Goal: Transaction & Acquisition: Purchase product/service

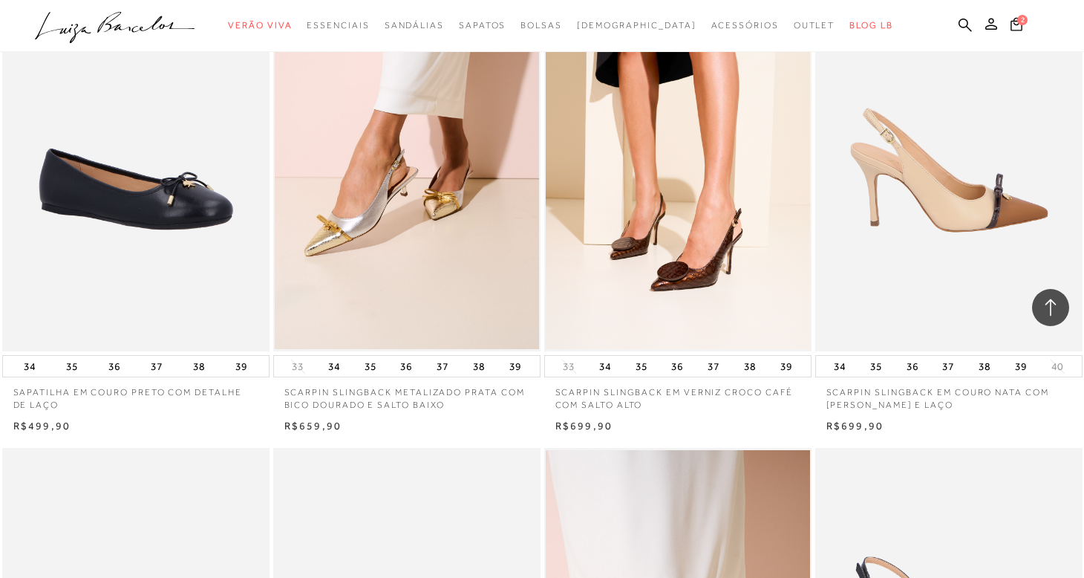
click at [1011, 213] on img at bounding box center [950, 150] width 266 height 401
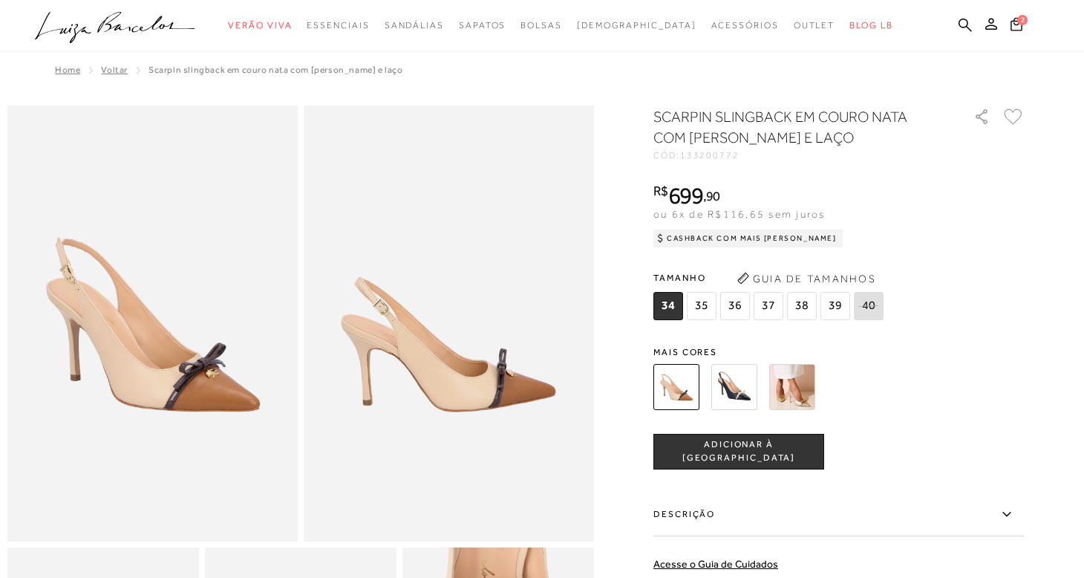
click at [680, 382] on img at bounding box center [676, 387] width 46 height 46
click at [737, 388] on img at bounding box center [734, 387] width 46 height 46
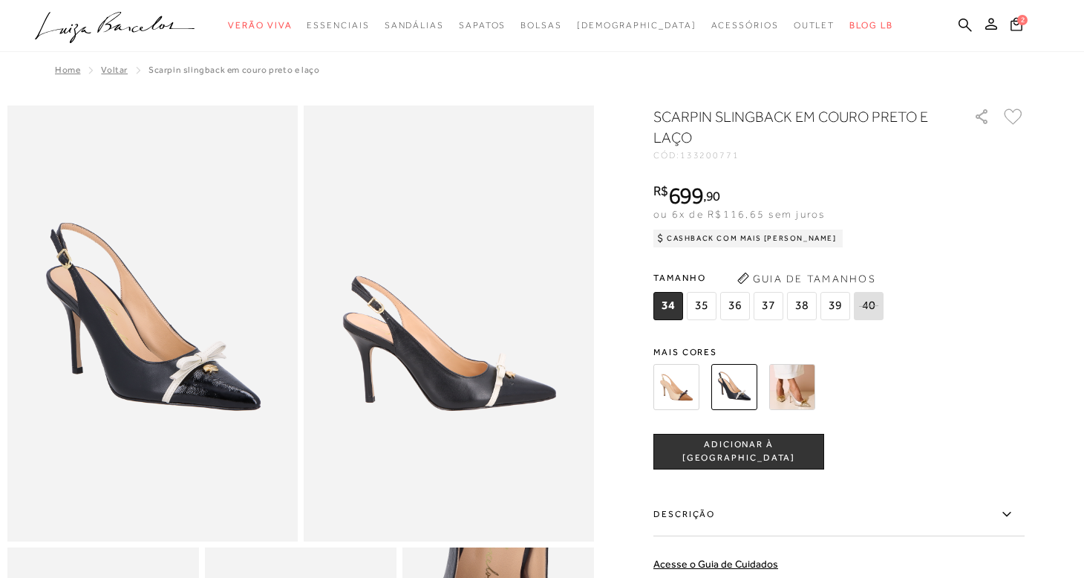
click at [797, 391] on img at bounding box center [792, 387] width 46 height 46
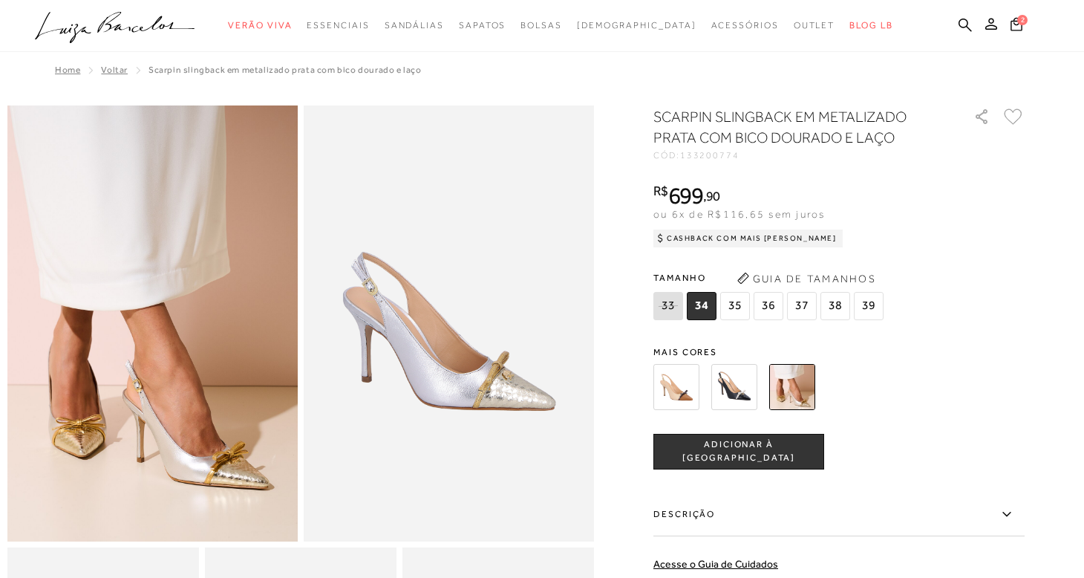
click at [679, 386] on img at bounding box center [676, 387] width 46 height 46
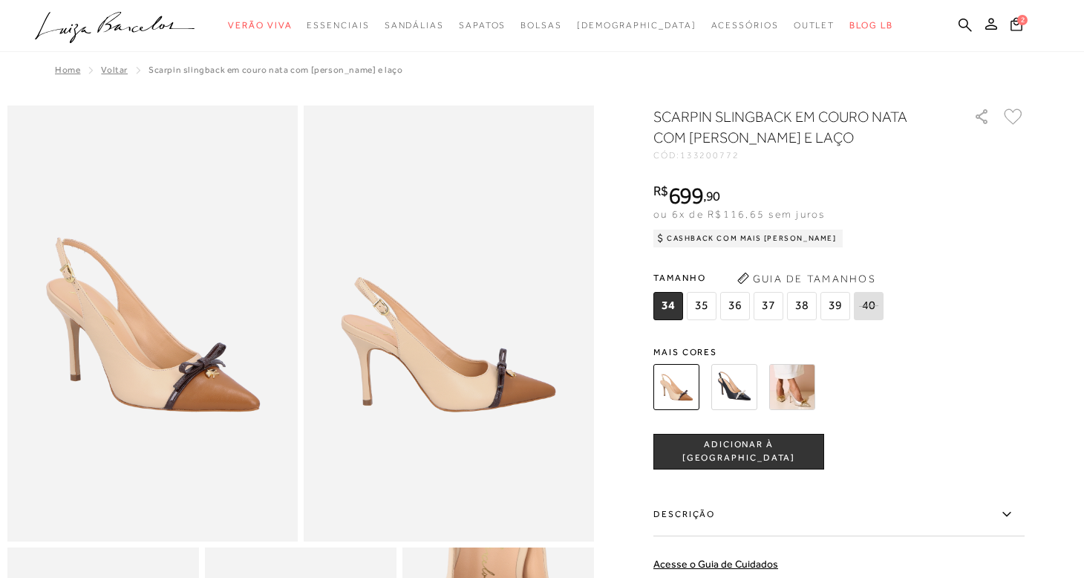
click at [745, 451] on span "ADICIONAR À SACOLA" at bounding box center [738, 451] width 169 height 26
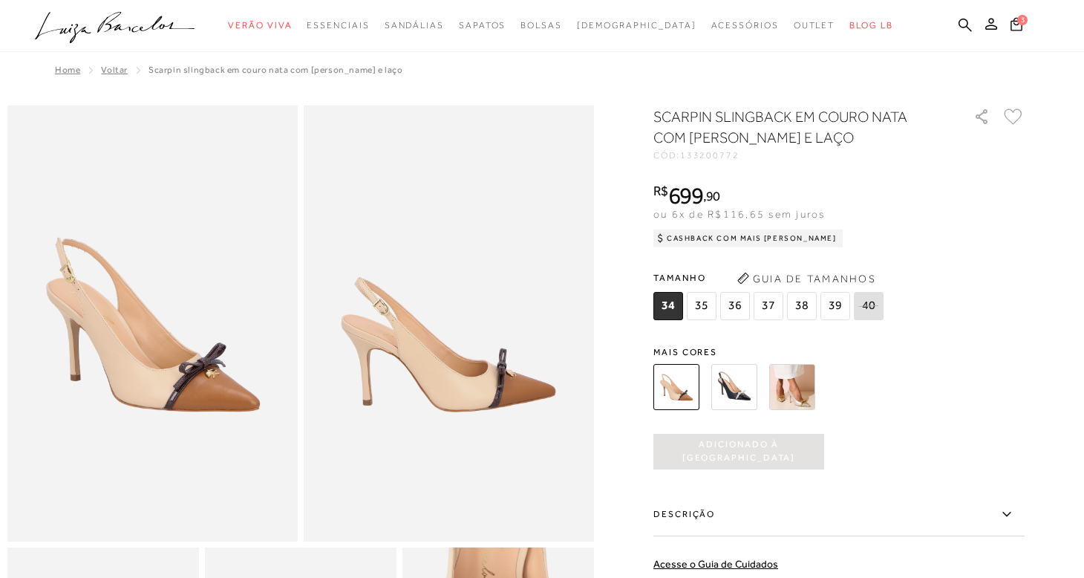
click at [769, 304] on span "37" at bounding box center [769, 306] width 30 height 28
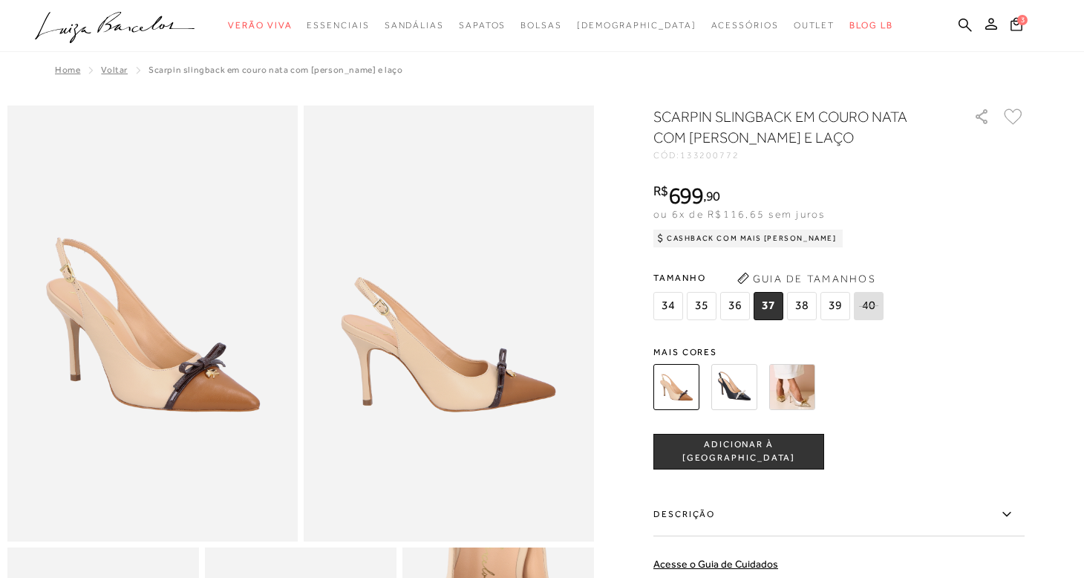
click at [776, 455] on span "ADICIONAR À SACOLA" at bounding box center [738, 451] width 169 height 26
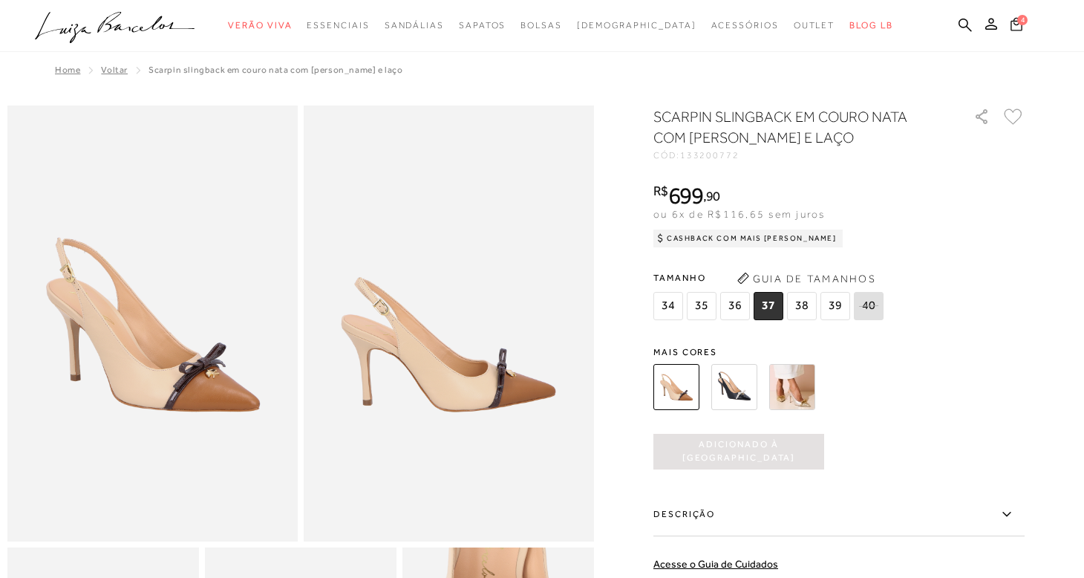
click at [1017, 21] on span "4" at bounding box center [1022, 19] width 10 height 10
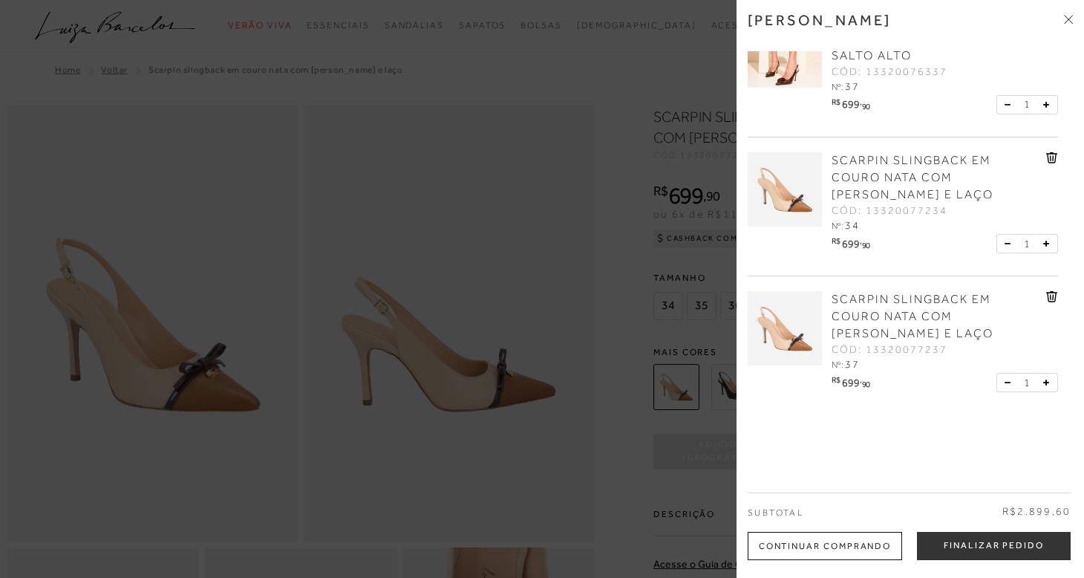
scroll to position [208, 0]
click at [1052, 157] on icon at bounding box center [1052, 159] width 1 height 6
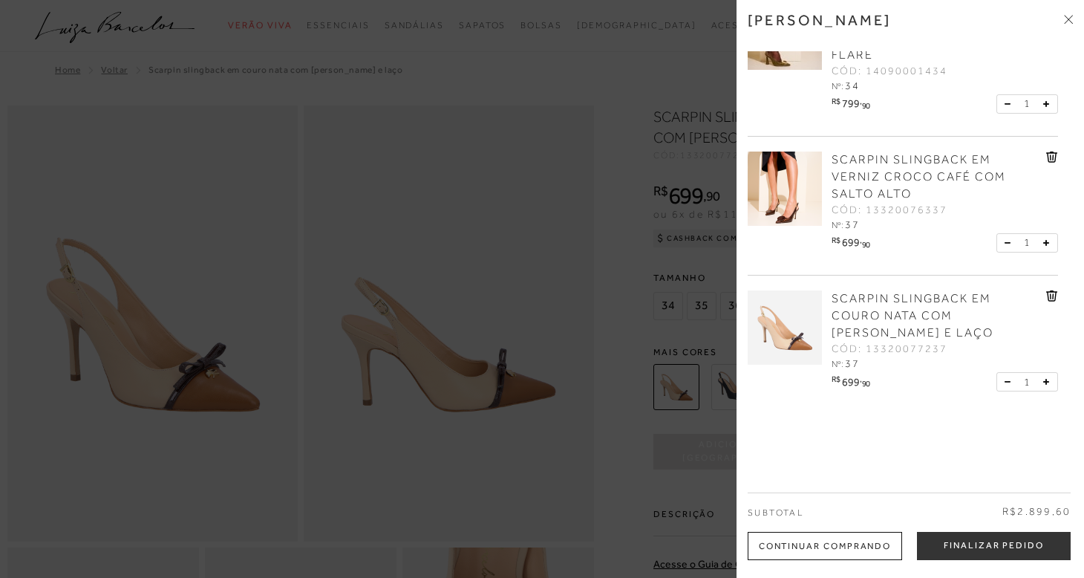
scroll to position [70, 0]
click at [847, 55] on span "SCARPIN SLINGBACK EM VERNIZ VERDE ASPARGO COM APLIQUE METÁLICO E SALTO FLARE" at bounding box center [930, 30] width 197 height 65
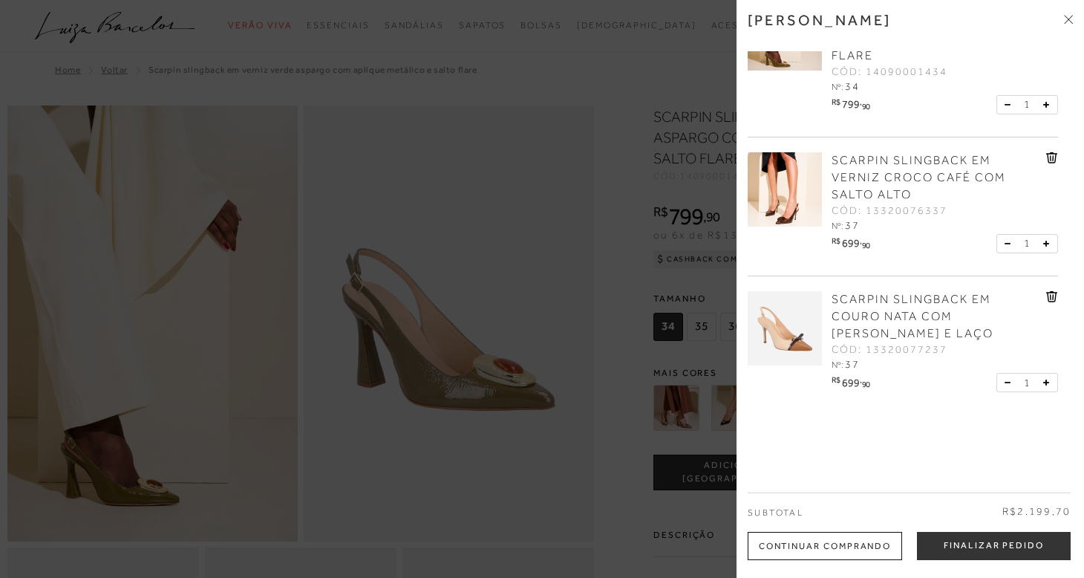
click at [845, 85] on span "34" at bounding box center [852, 86] width 15 height 12
click at [860, 85] on div "SCARPIN SLINGBACK EM VERNIZ VERDE ASPARGO COM APLIQUE METÁLICO E SALTO FLARE CÓ…" at bounding box center [937, 45] width 218 height 99
click at [852, 56] on span "SCARPIN SLINGBACK EM VERNIZ VERDE ASPARGO COM APLIQUE METÁLICO E SALTO FLARE" at bounding box center [930, 30] width 197 height 65
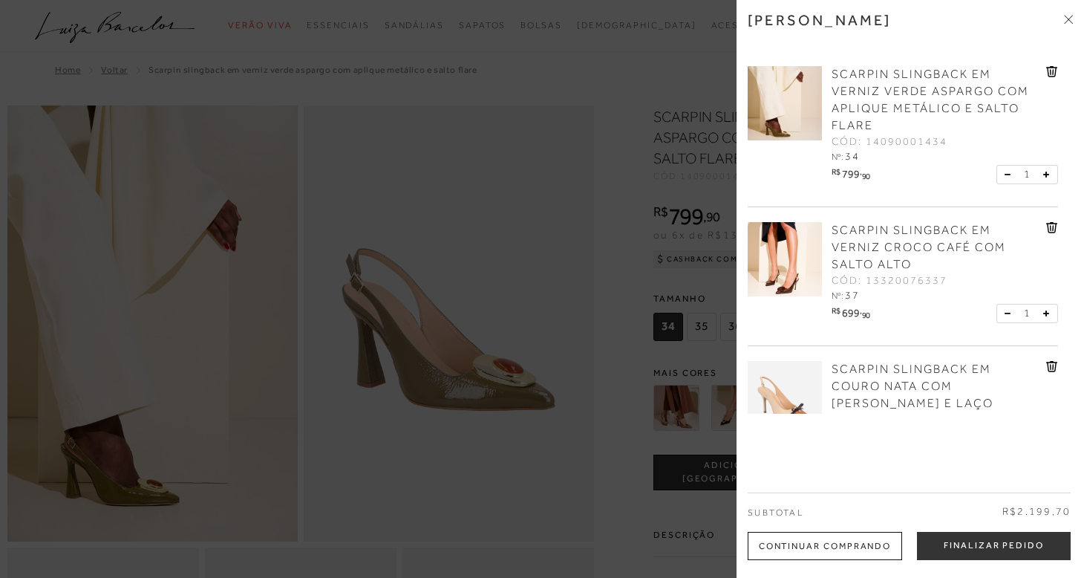
click at [872, 81] on link "SCARPIN SLINGBACK EM VERNIZ VERDE ASPARGO COM APLIQUE METÁLICO E SALTO FLARE" at bounding box center [937, 100] width 211 height 68
click at [876, 87] on span "SCARPIN SLINGBACK EM VERNIZ VERDE ASPARGO COM APLIQUE METÁLICO E SALTO FLARE" at bounding box center [930, 100] width 197 height 65
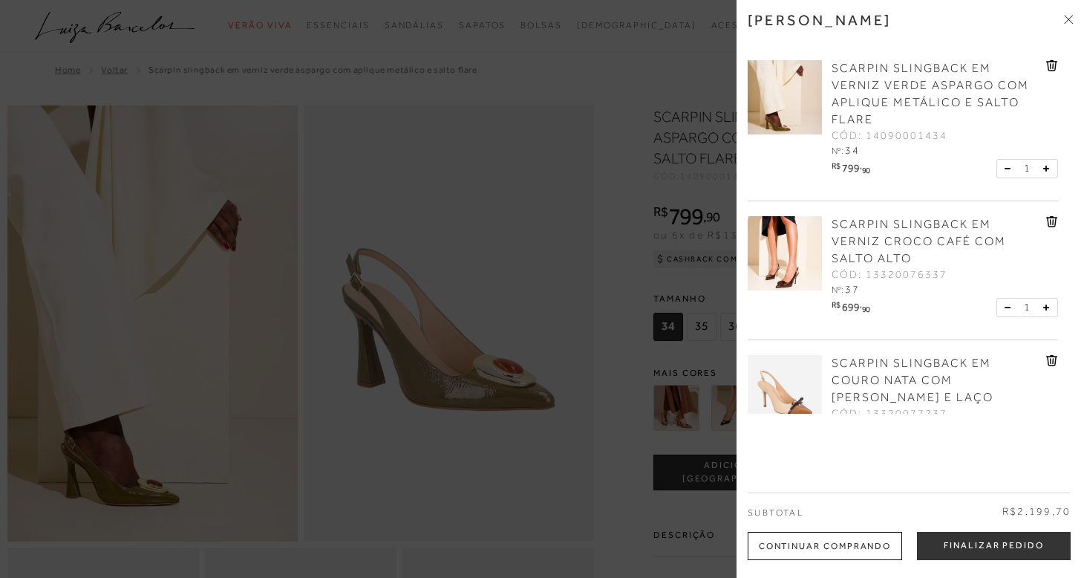
drag, startPoint x: 846, startPoint y: 159, endPoint x: 854, endPoint y: 160, distance: 8.3
click at [846, 159] on div "SCARPIN SLINGBACK EM VERNIZ VERDE ASPARGO COM APLIQUE METÁLICO E SALTO FLARE CÓ…" at bounding box center [943, 122] width 230 height 125
click at [1052, 62] on icon at bounding box center [1051, 64] width 11 height 11
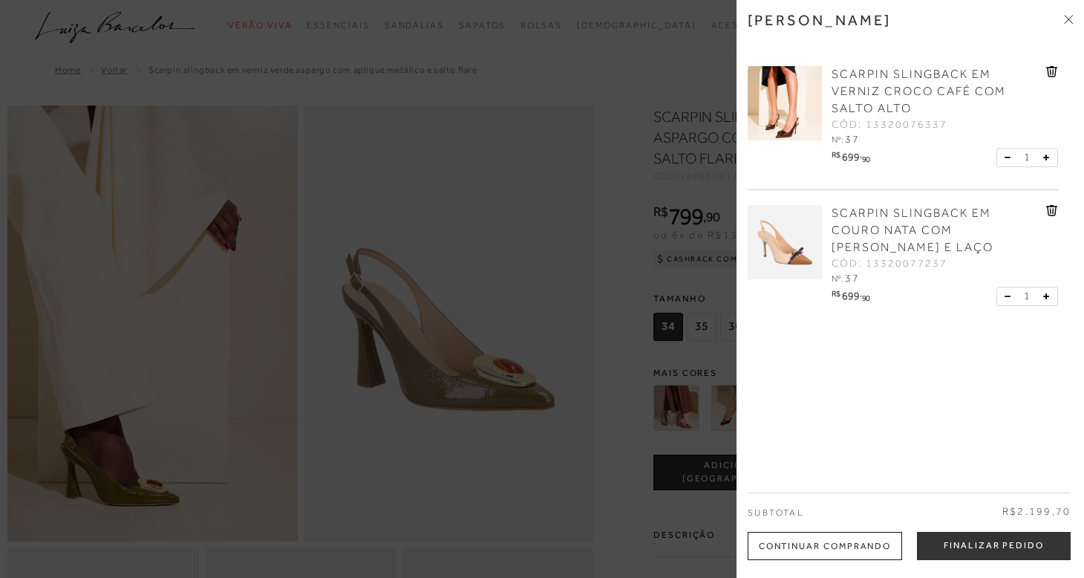
scroll to position [0, 0]
drag, startPoint x: 491, startPoint y: 394, endPoint x: 503, endPoint y: 399, distance: 12.7
click at [491, 394] on div at bounding box center [542, 289] width 1084 height 578
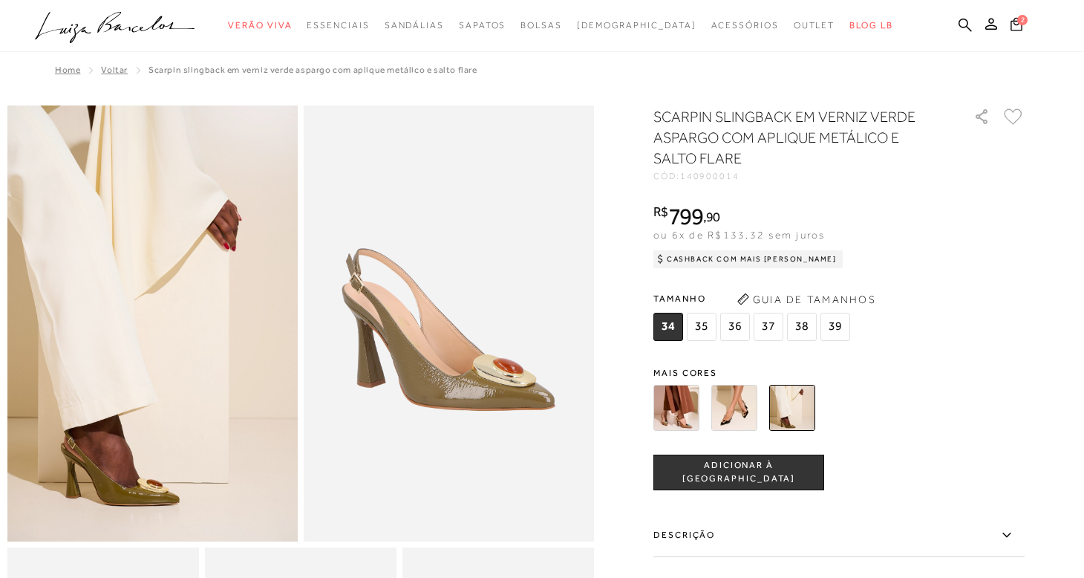
click at [775, 325] on span "37" at bounding box center [769, 327] width 30 height 28
click at [767, 471] on span "ADICIONAR À SACOLA" at bounding box center [738, 472] width 169 height 26
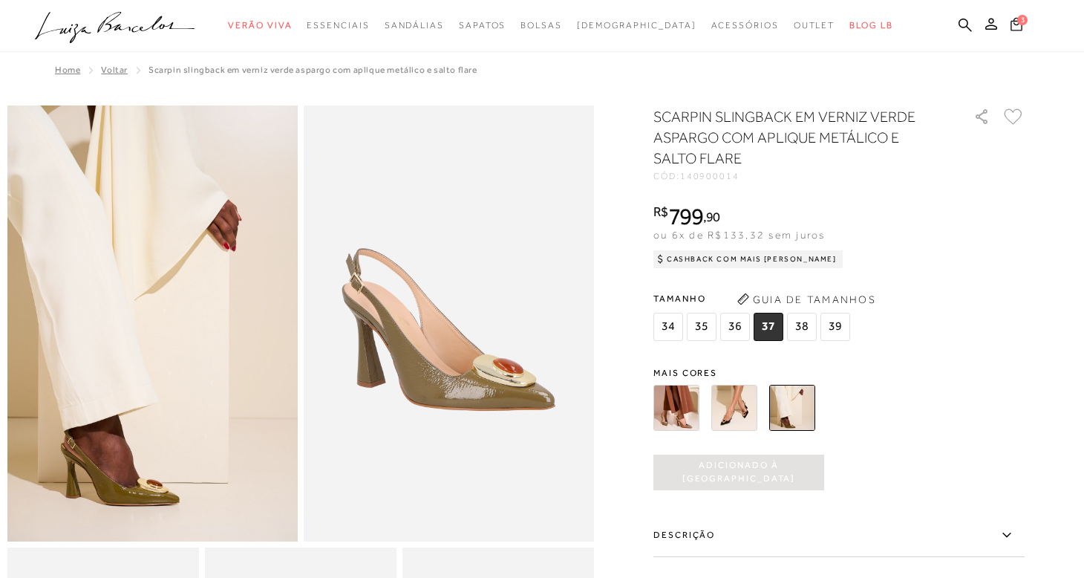
click at [1019, 17] on span "3" at bounding box center [1022, 19] width 10 height 10
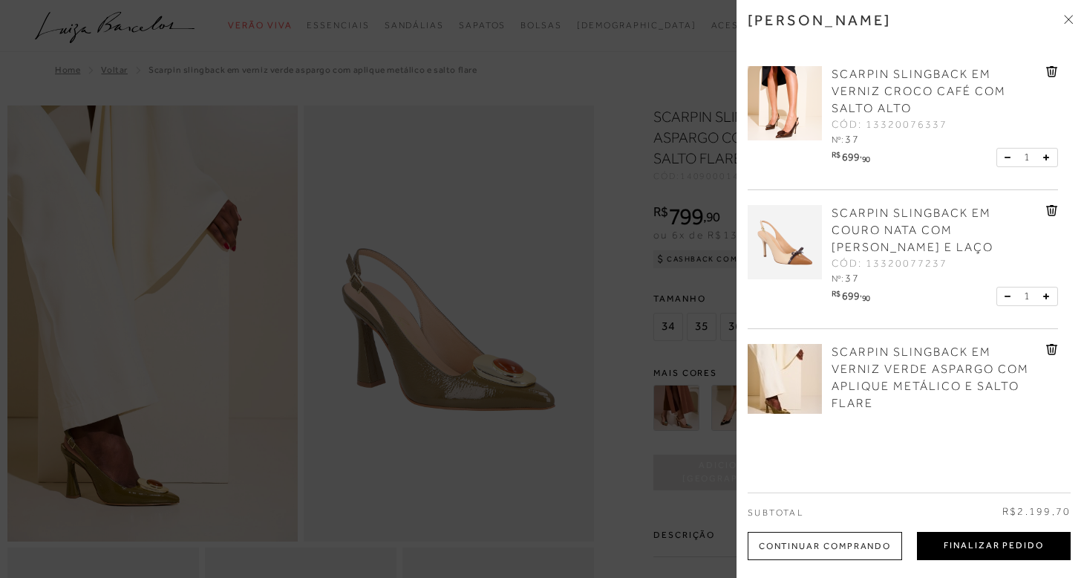
click at [1008, 543] on button "Finalizar Pedido" at bounding box center [994, 546] width 154 height 28
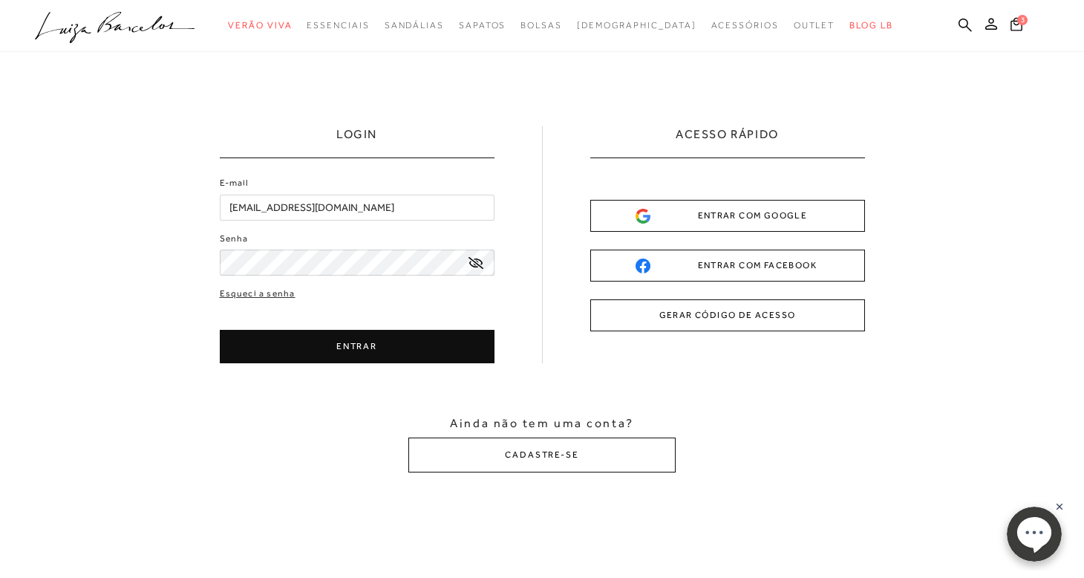
type input "pribergamo@joiabergamo.com.br"
click at [346, 350] on button "ENTRAR" at bounding box center [357, 346] width 275 height 33
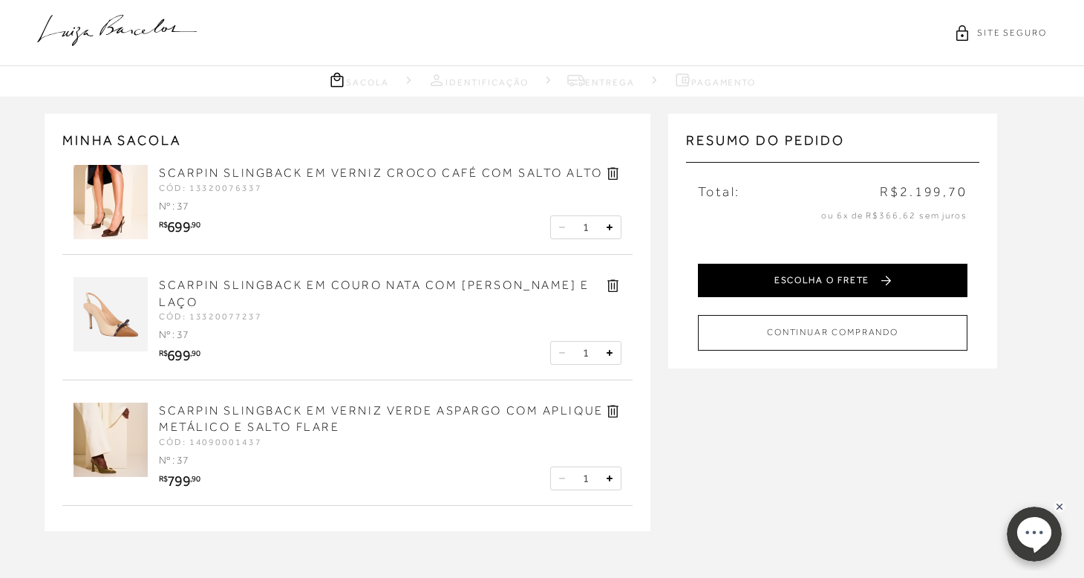
click at [854, 275] on button "ESCOLHA O FRETE" at bounding box center [832, 280] width 269 height 33
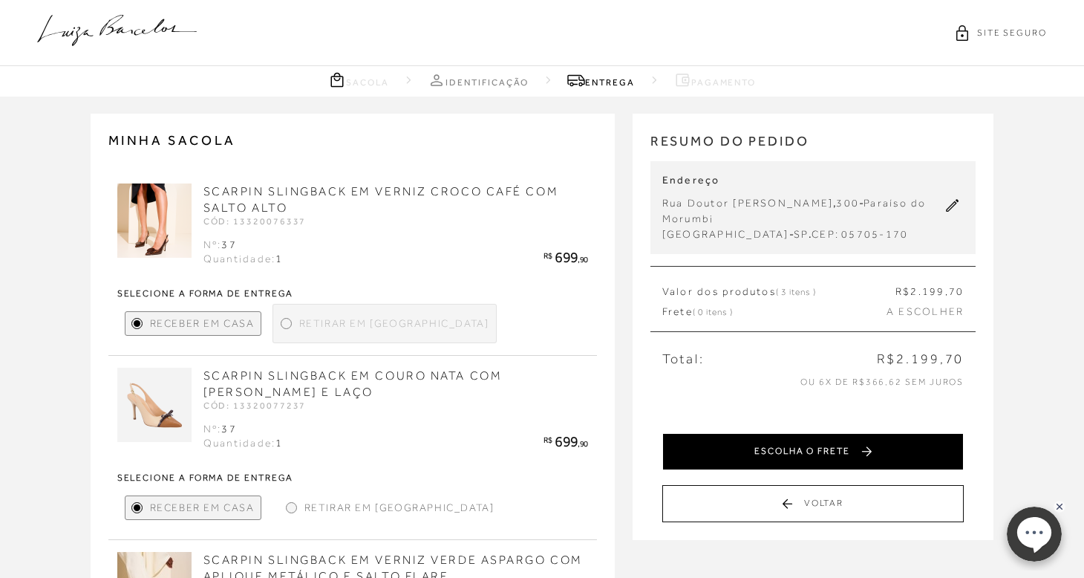
click at [832, 446] on button "ESCOLHA O FRETE" at bounding box center [813, 451] width 302 height 37
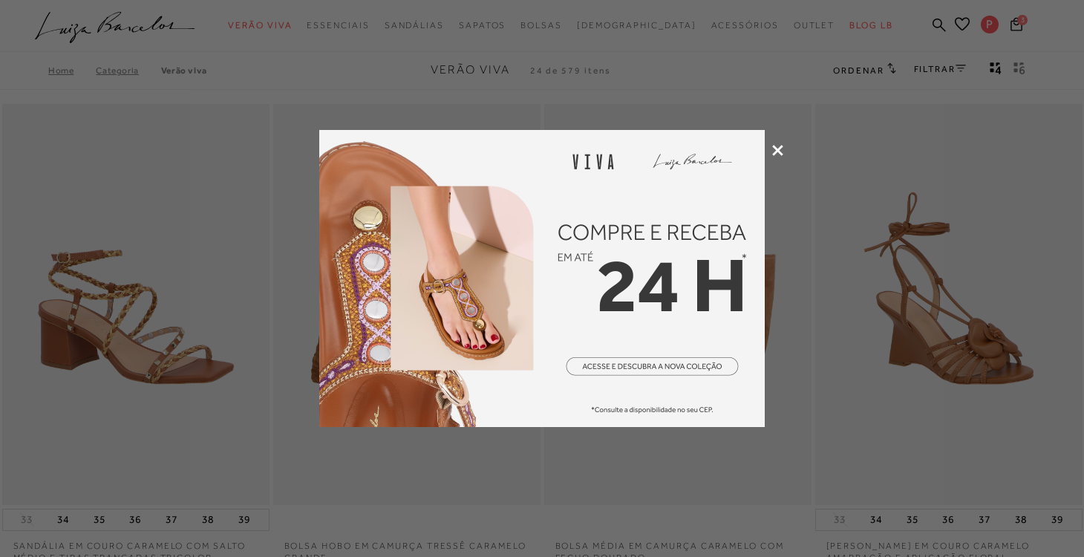
click at [558, 231] on img at bounding box center [541, 278] width 445 height 297
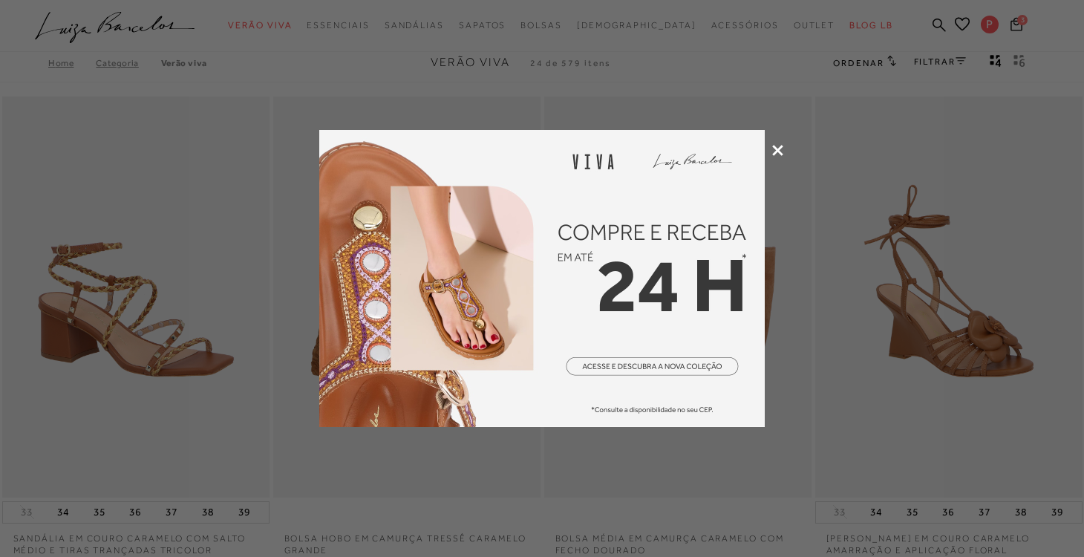
scroll to position [7, 0]
click at [682, 379] on img at bounding box center [541, 278] width 445 height 297
click at [780, 151] on icon at bounding box center [777, 150] width 11 height 11
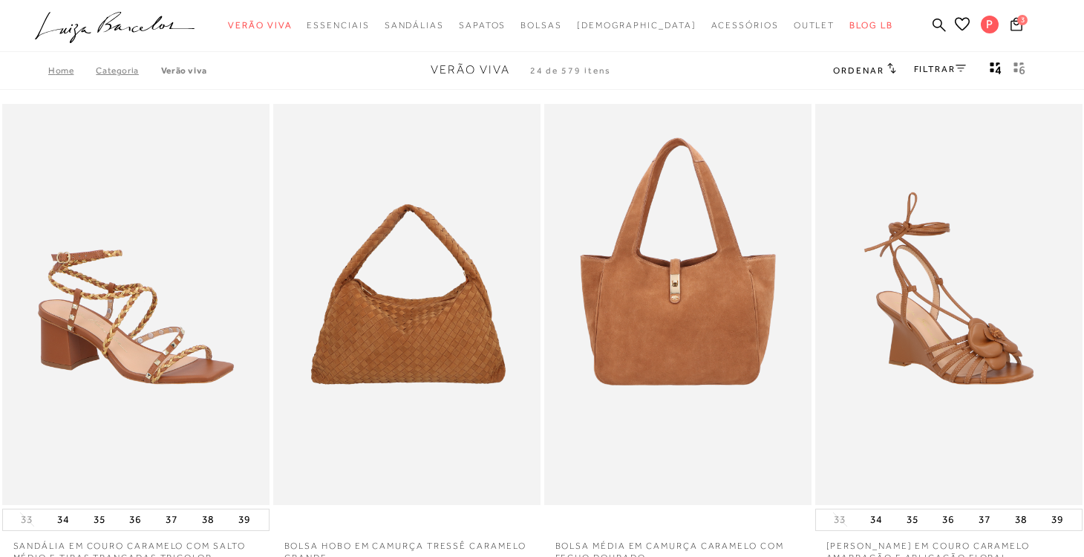
scroll to position [0, 0]
click at [1021, 22] on span "3" at bounding box center [1022, 20] width 10 height 10
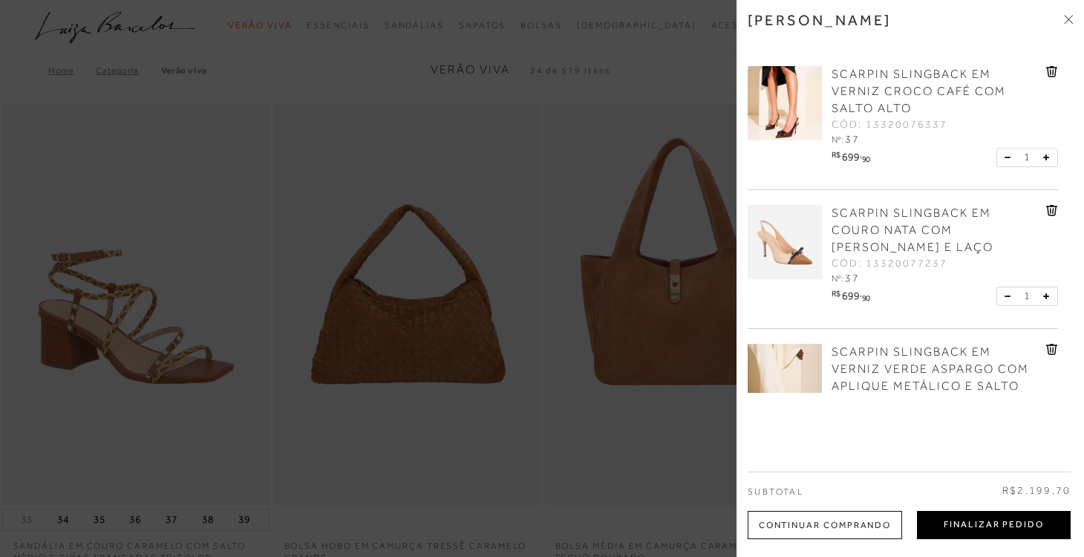
click at [985, 526] on button "Finalizar Pedido" at bounding box center [994, 525] width 154 height 28
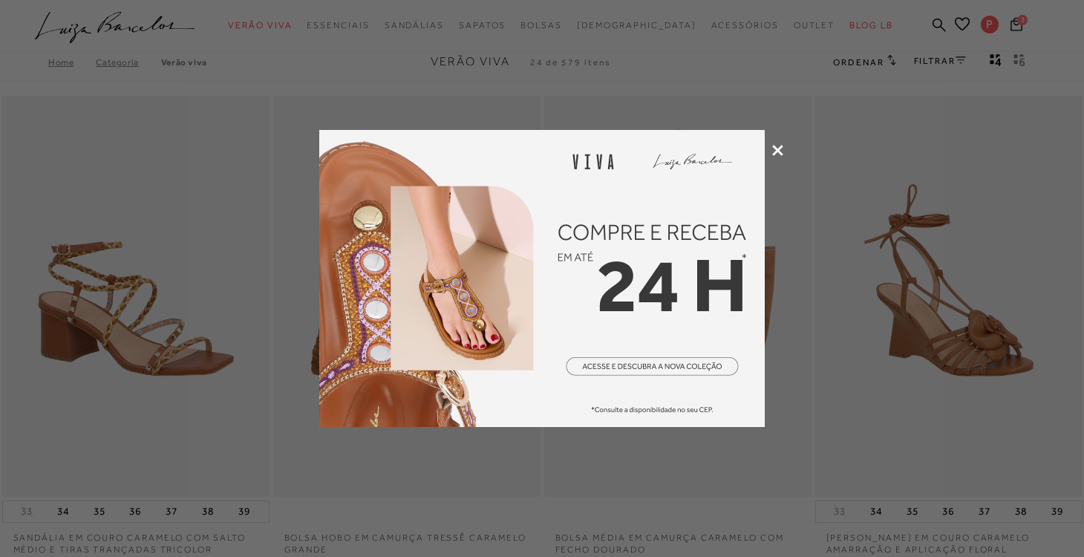
click at [778, 148] on icon at bounding box center [777, 150] width 11 height 11
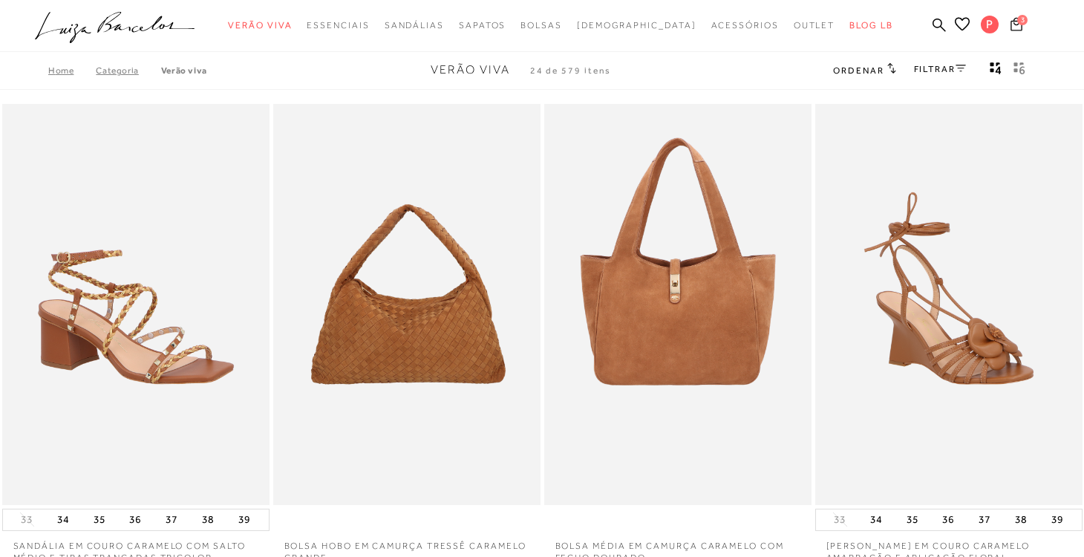
click at [1022, 20] on span "3" at bounding box center [1022, 20] width 10 height 10
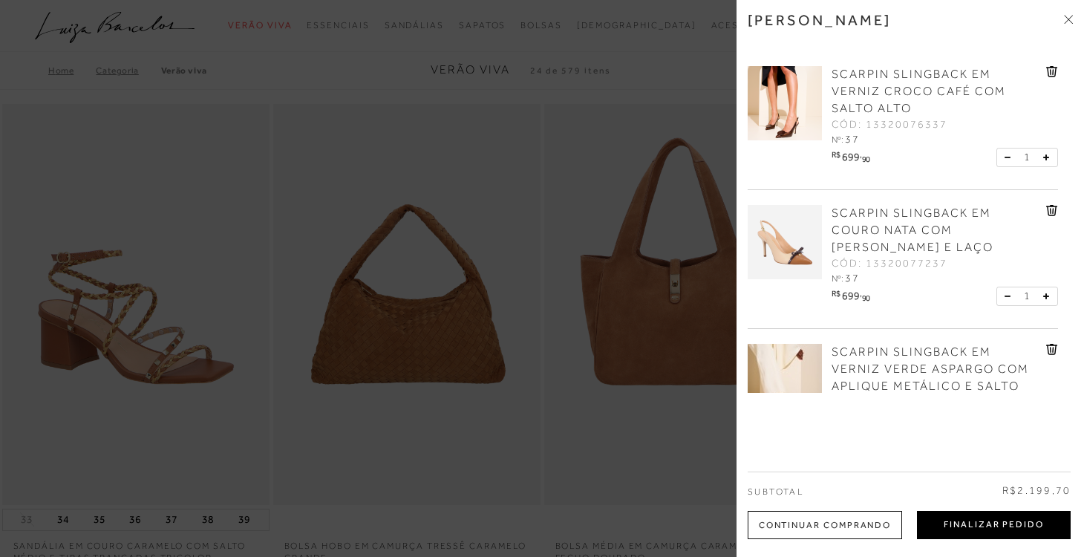
click at [1016, 523] on button "Finalizar Pedido" at bounding box center [994, 525] width 154 height 28
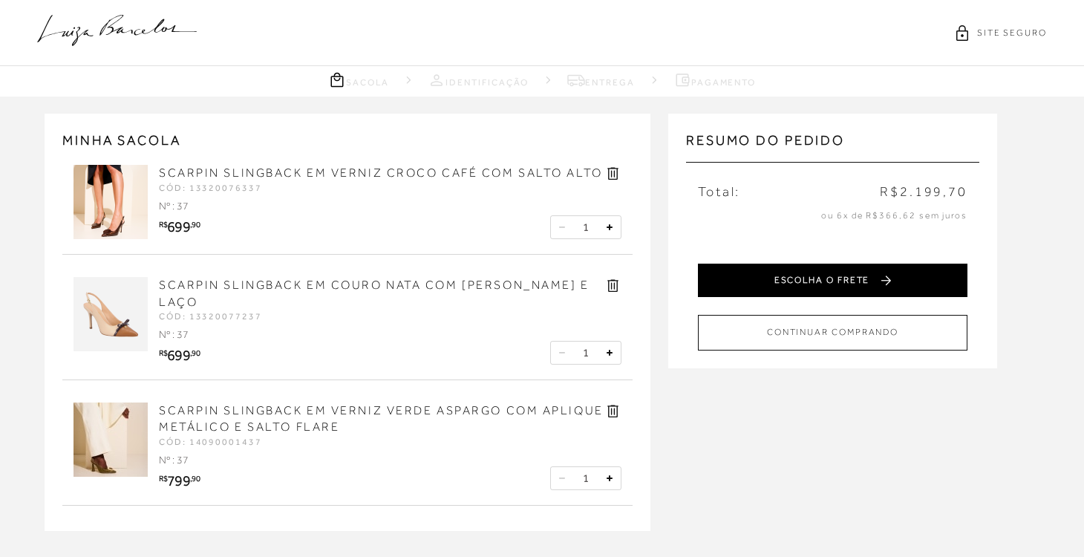
click at [817, 280] on button "ESCOLHA O FRETE" at bounding box center [832, 280] width 269 height 33
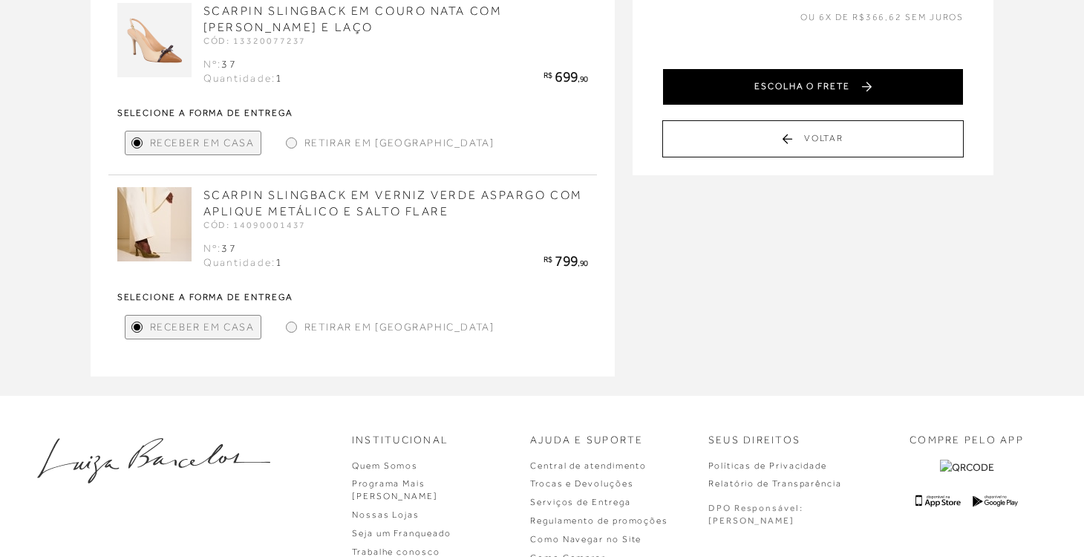
scroll to position [373, 0]
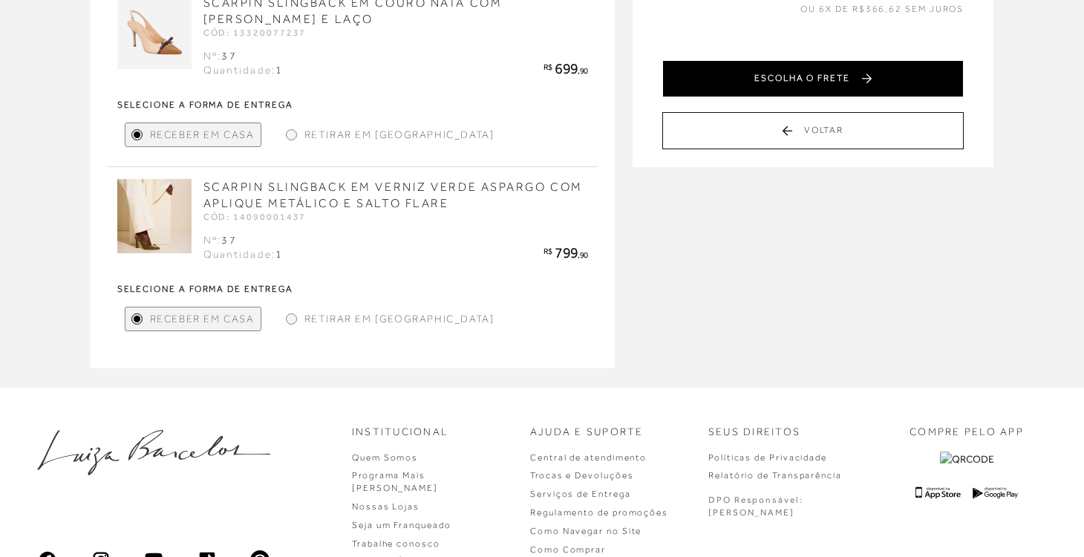
click at [826, 84] on button "ESCOLHA O FRETE" at bounding box center [813, 78] width 302 height 37
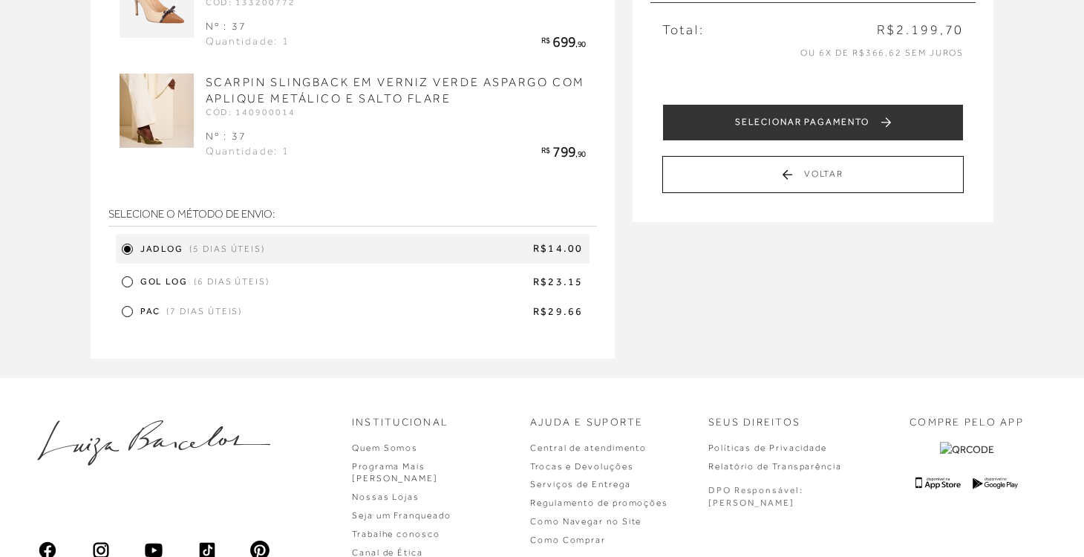
scroll to position [334, 0]
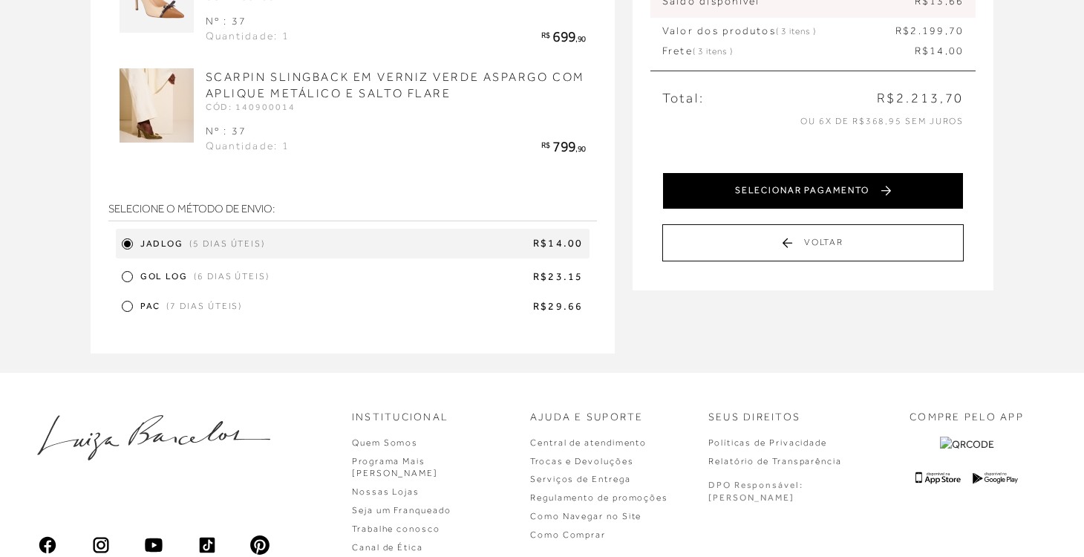
click at [802, 187] on button "SELECIONAR PAGAMENTO" at bounding box center [813, 190] width 302 height 37
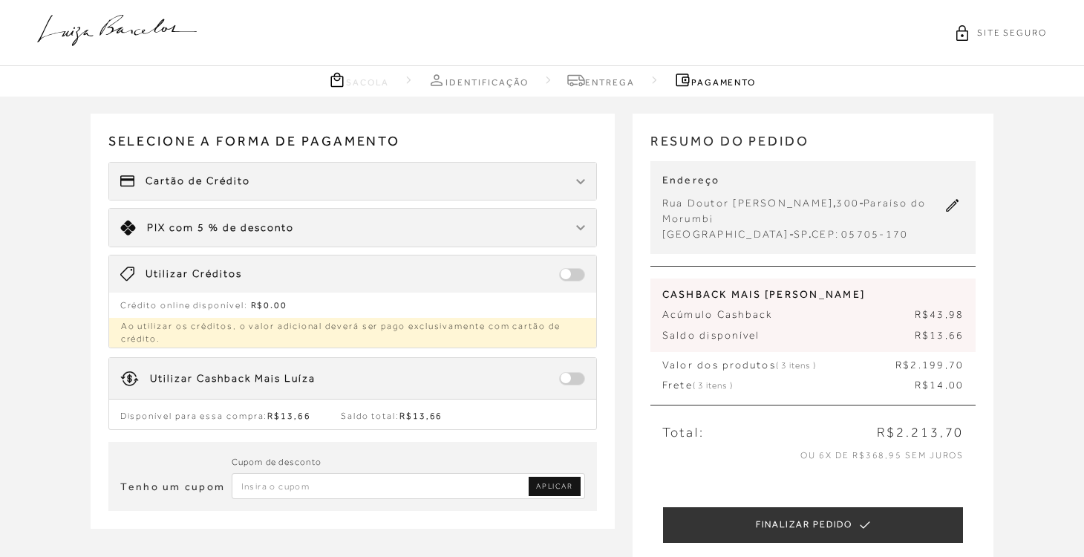
click at [568, 379] on span at bounding box center [572, 378] width 26 height 13
click at [564, 379] on span at bounding box center [572, 378] width 26 height 13
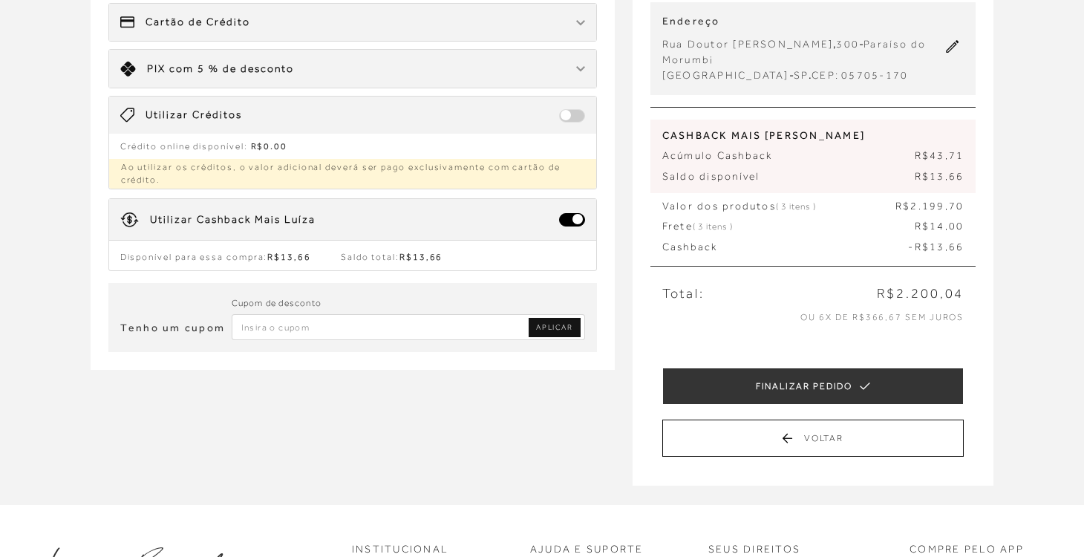
scroll to position [160, 0]
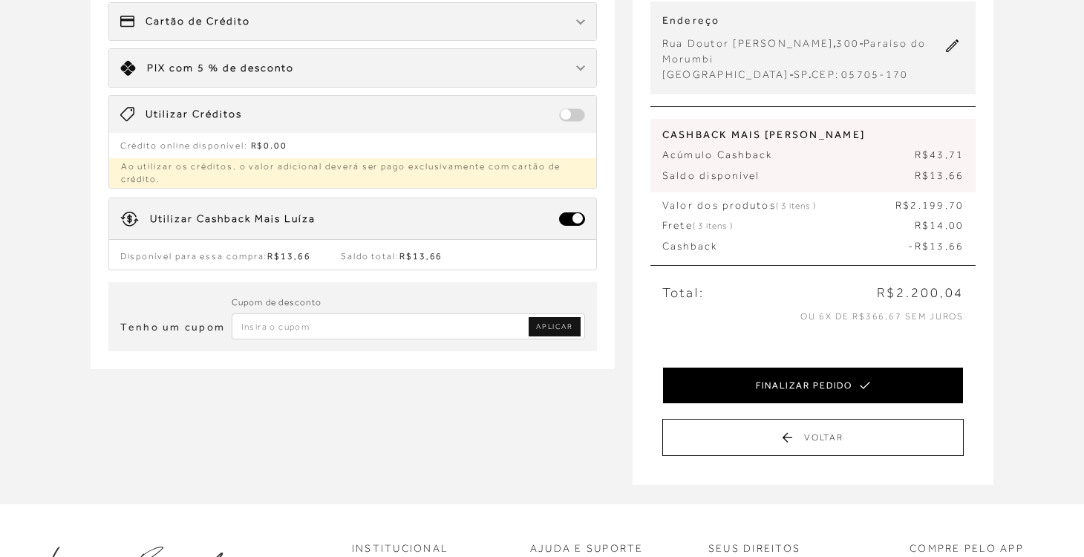
click at [826, 382] on button "FINALIZAR PEDIDO" at bounding box center [813, 385] width 302 height 37
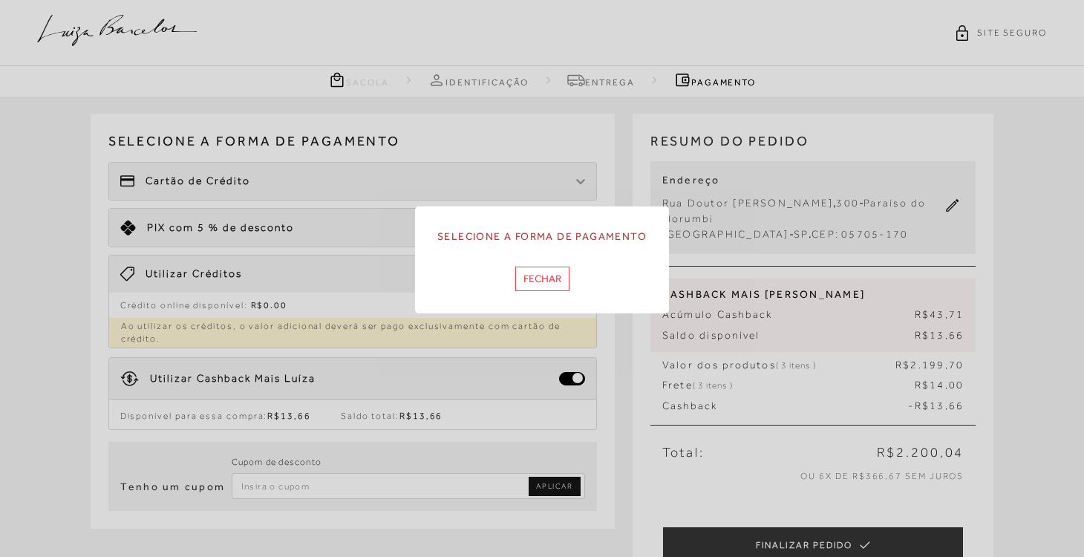
scroll to position [0, 0]
click at [548, 277] on button "Fechar" at bounding box center [542, 279] width 54 height 24
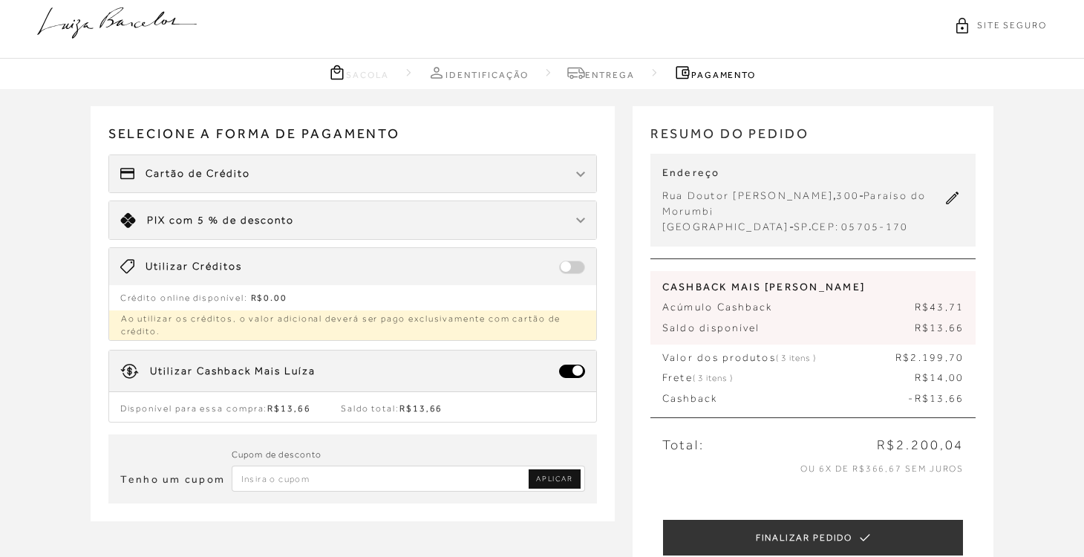
scroll to position [4, 0]
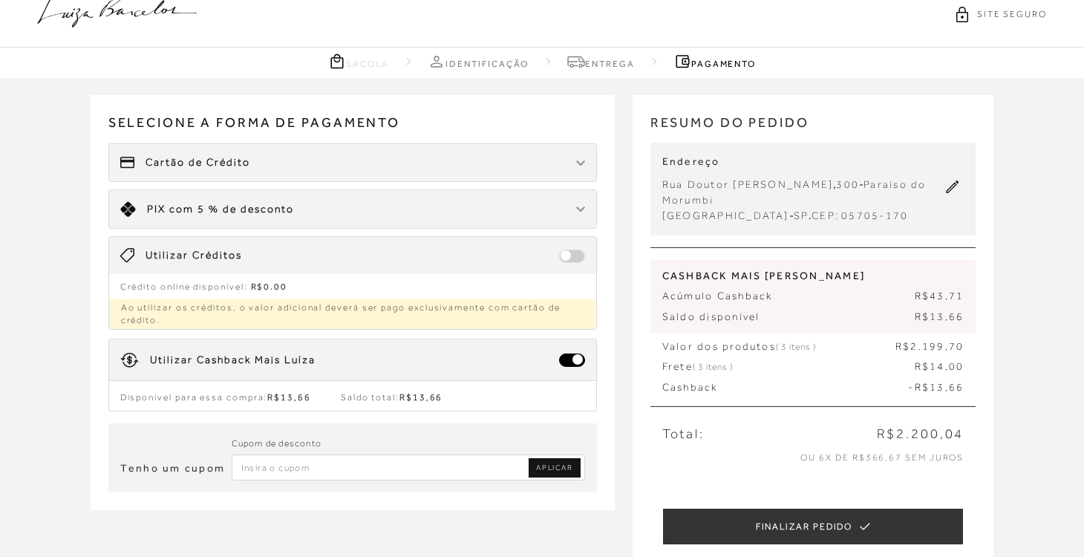
click at [230, 175] on div "Cartão de Crédito" at bounding box center [352, 162] width 487 height 37
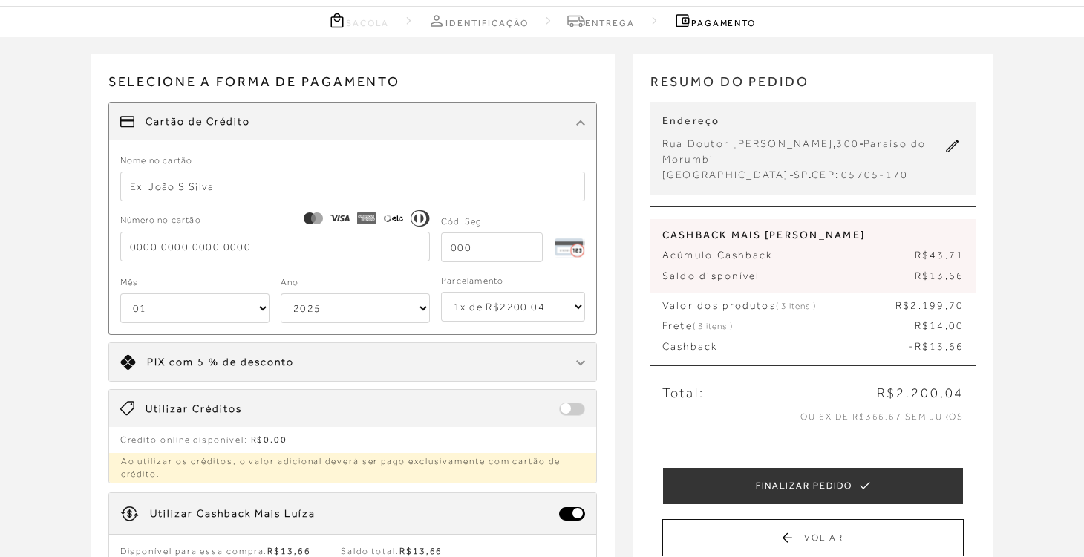
scroll to position [59, 0]
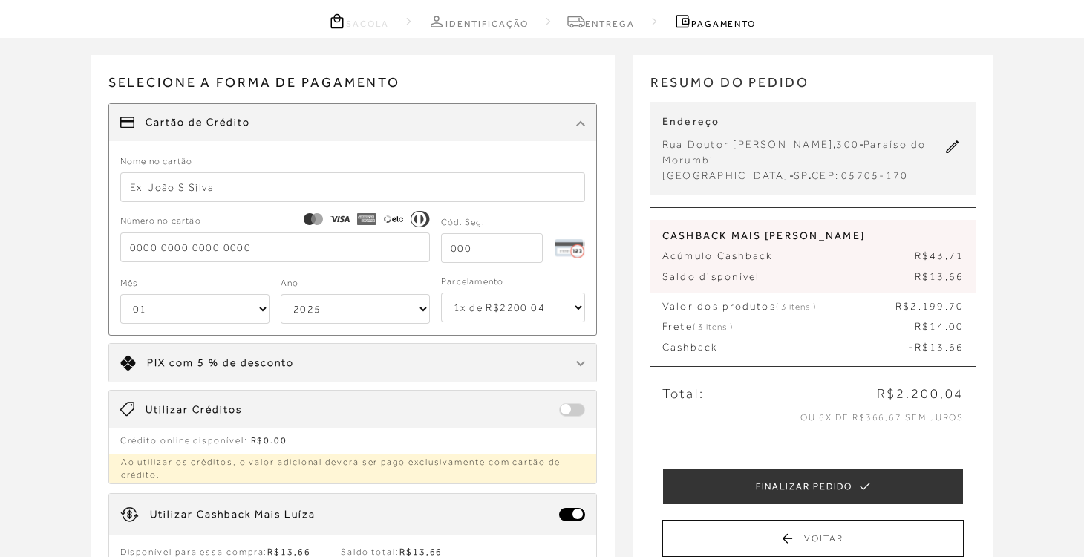
click at [171, 192] on input "text" at bounding box center [352, 187] width 465 height 30
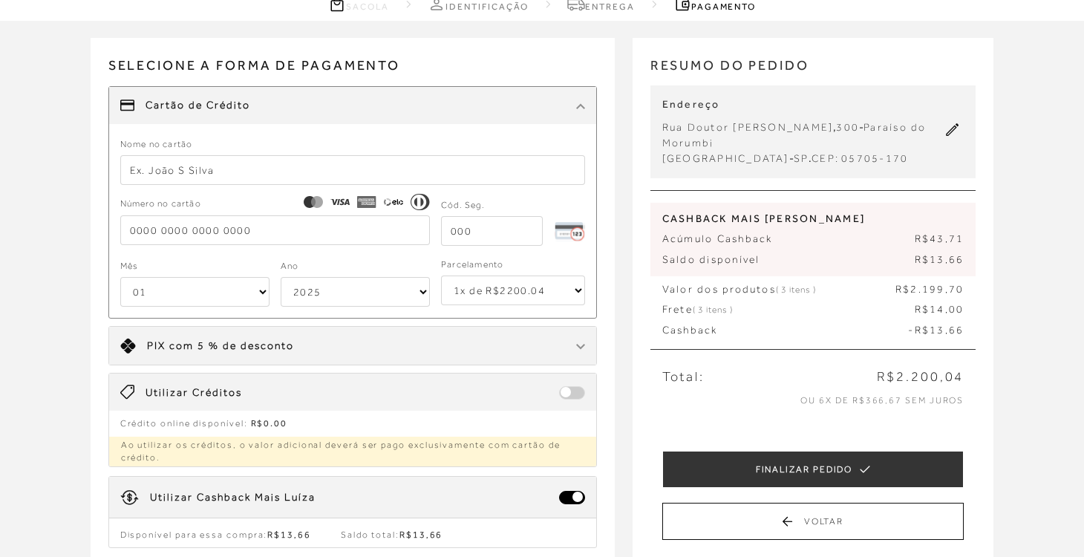
scroll to position [76, 0]
click at [194, 166] on input "text" at bounding box center [352, 170] width 465 height 30
click at [185, 171] on input "text" at bounding box center [352, 170] width 465 height 30
click at [141, 174] on input "text" at bounding box center [352, 171] width 465 height 30
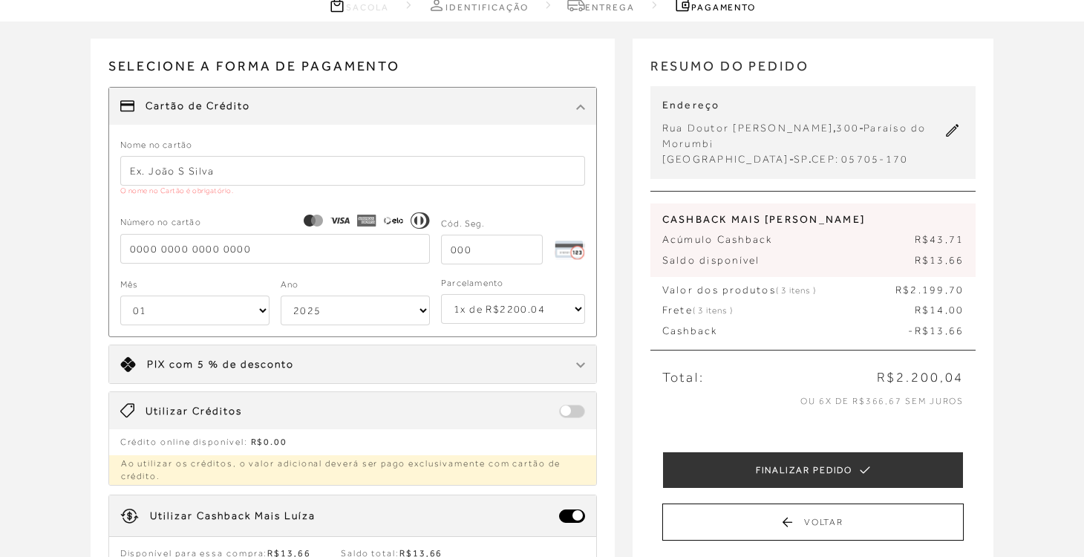
click at [174, 234] on input "tel" at bounding box center [275, 249] width 310 height 30
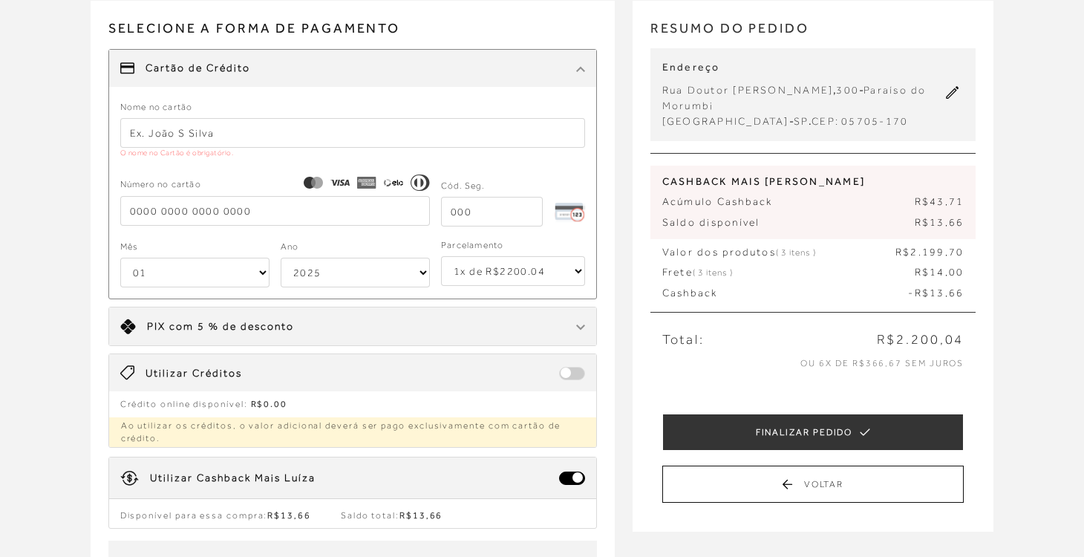
scroll to position [115, 0]
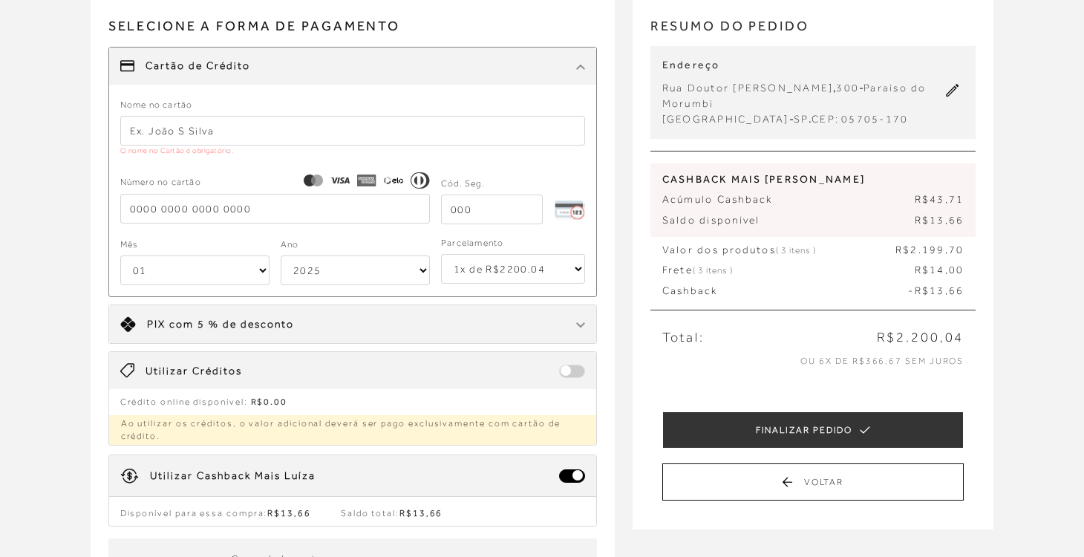
type input "PRISCILLA"
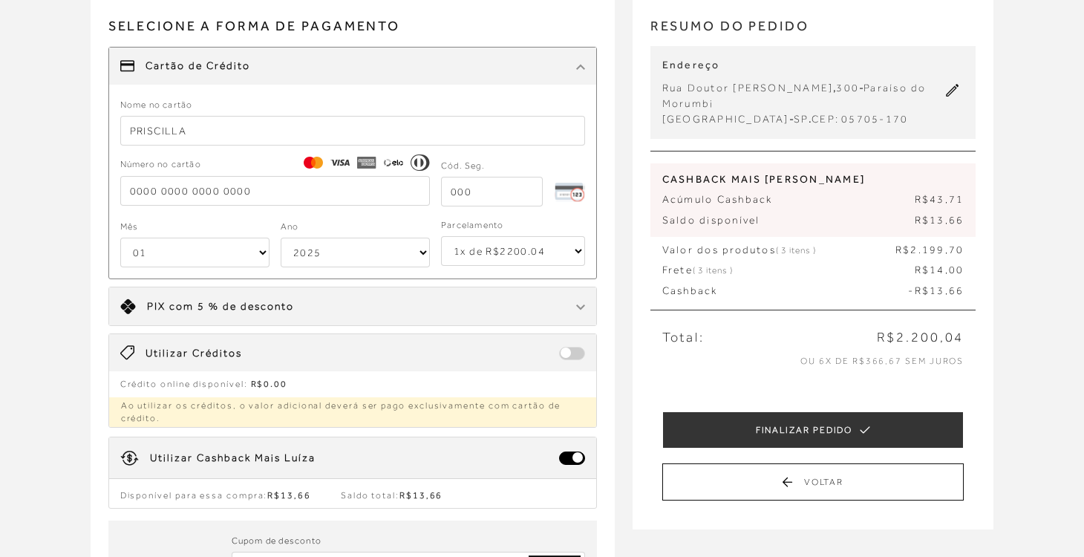
type input "5122 1506 3106 3299"
type input "975"
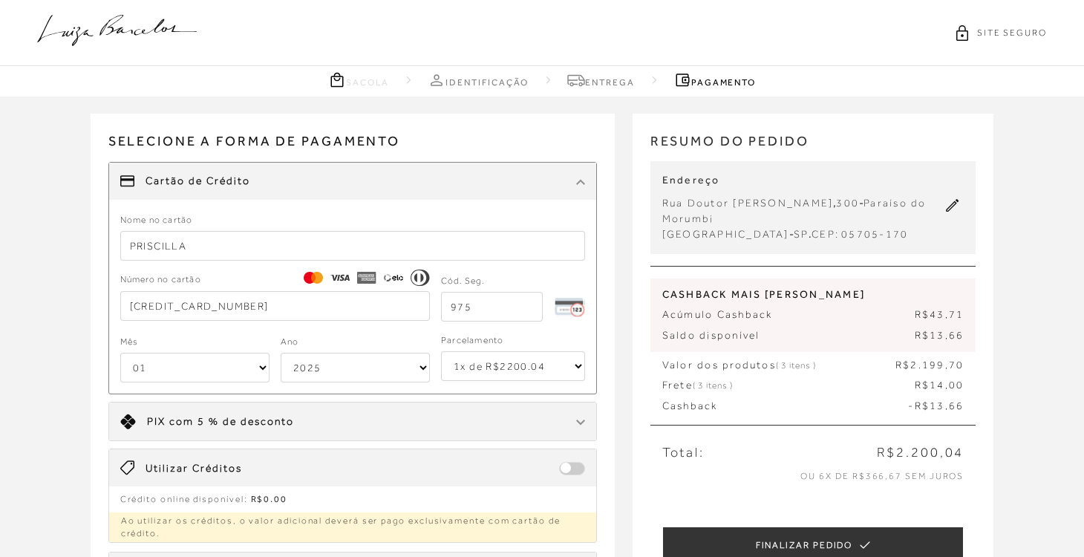
scroll to position [0, 0]
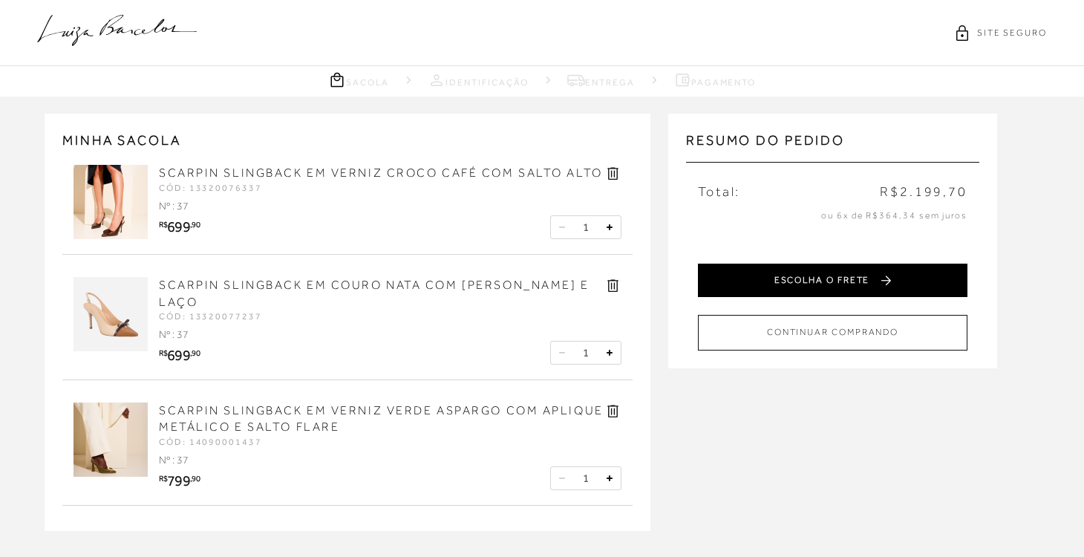
click at [804, 282] on button "ESCOLHA O FRETE" at bounding box center [832, 280] width 269 height 33
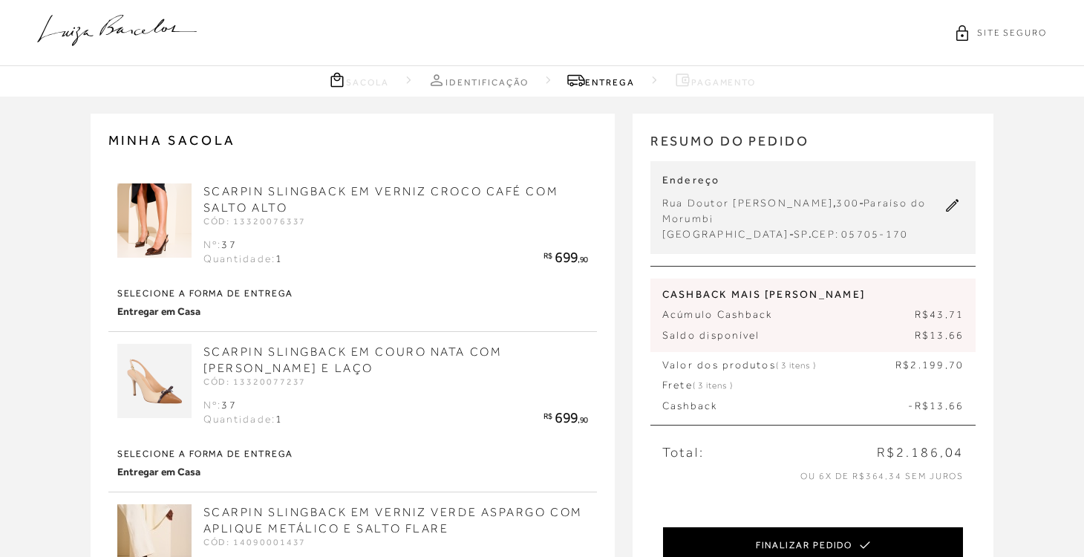
click at [835, 544] on button "FINALIZAR PEDIDO" at bounding box center [813, 544] width 302 height 37
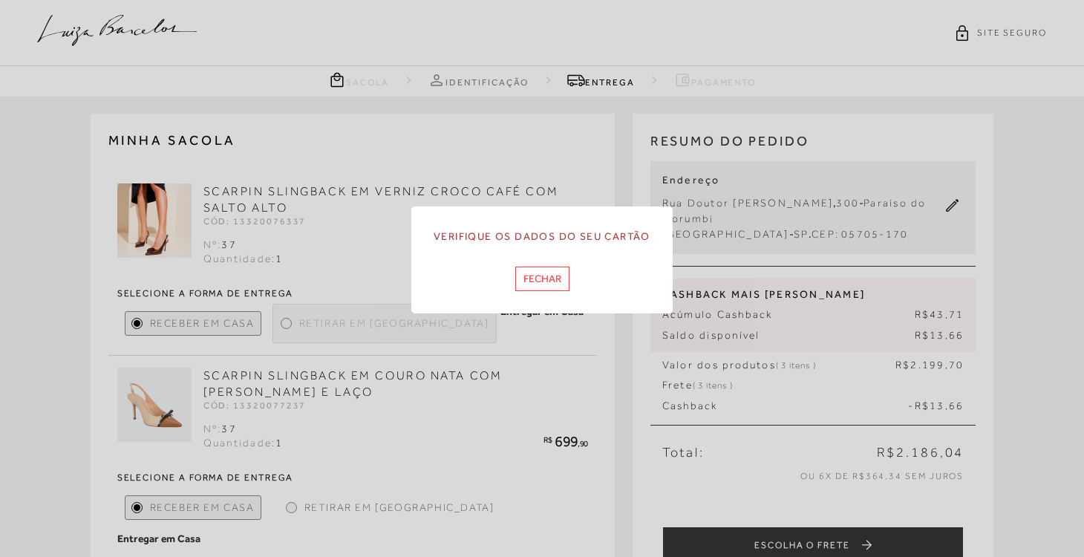
click at [540, 281] on button "Fechar" at bounding box center [542, 279] width 54 height 24
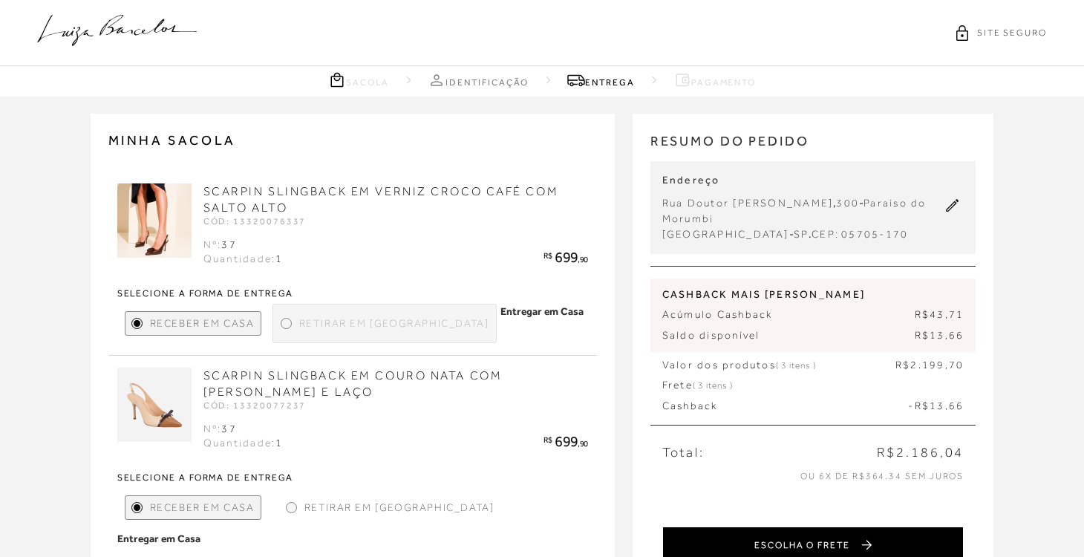
click at [825, 540] on button "ESCOLHA O FRETE" at bounding box center [813, 544] width 302 height 37
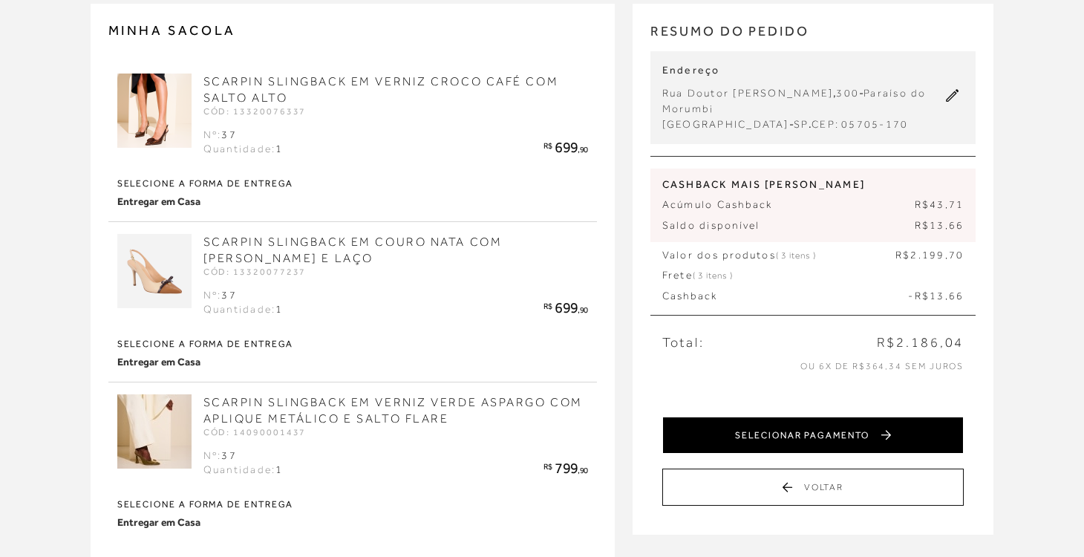
scroll to position [111, 0]
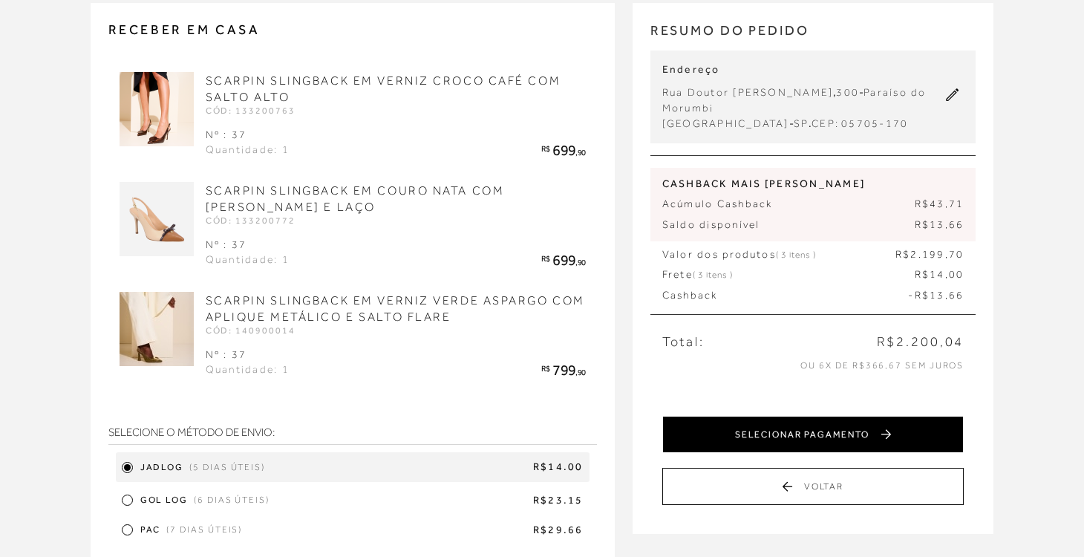
click at [803, 428] on button "SELECIONAR PAGAMENTO" at bounding box center [813, 434] width 302 height 37
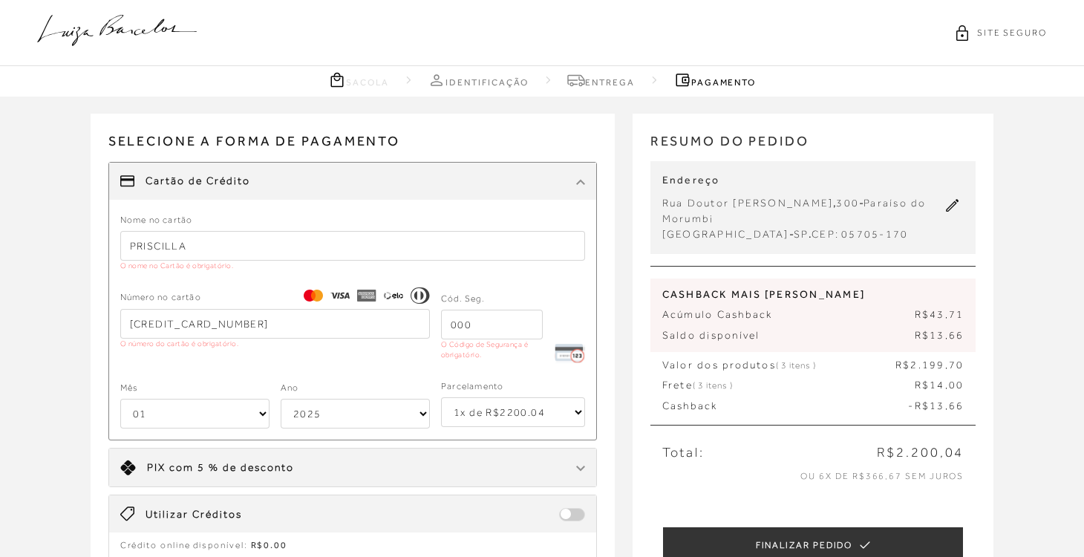
drag, startPoint x: 212, startPoint y: 238, endPoint x: 215, endPoint y: 246, distance: 9.4
drag, startPoint x: 232, startPoint y: 248, endPoint x: 111, endPoint y: 248, distance: 121.8
click at [111, 248] on div "Nome no cartão PRISCILLA O nome no Cartão é obrigatório. Número no cartão 5122 …" at bounding box center [352, 326] width 487 height 229
drag, startPoint x: 295, startPoint y: 323, endPoint x: 95, endPoint y: 304, distance: 201.3
select select "5"
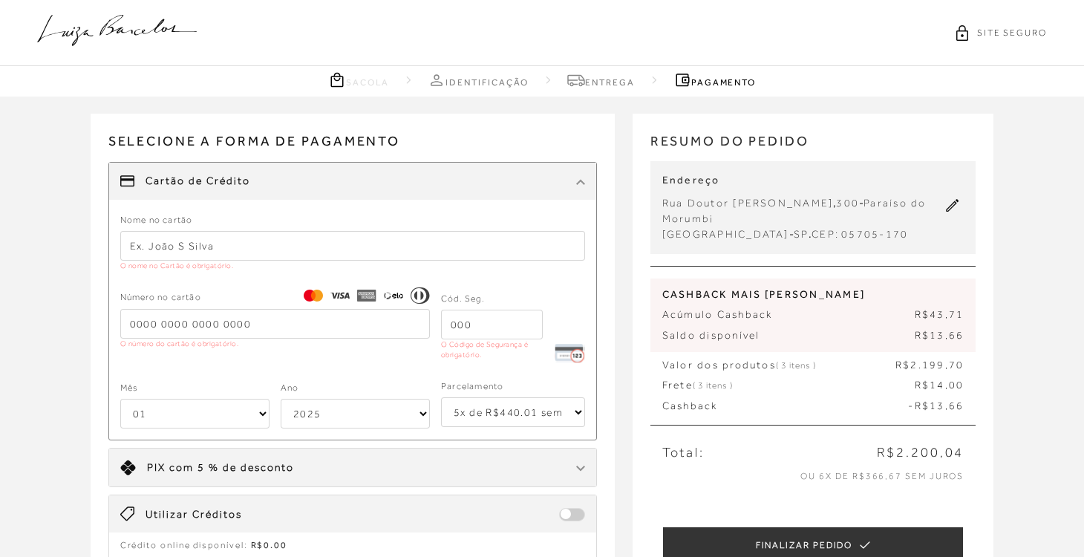
click at [147, 250] on input "text" at bounding box center [352, 246] width 465 height 30
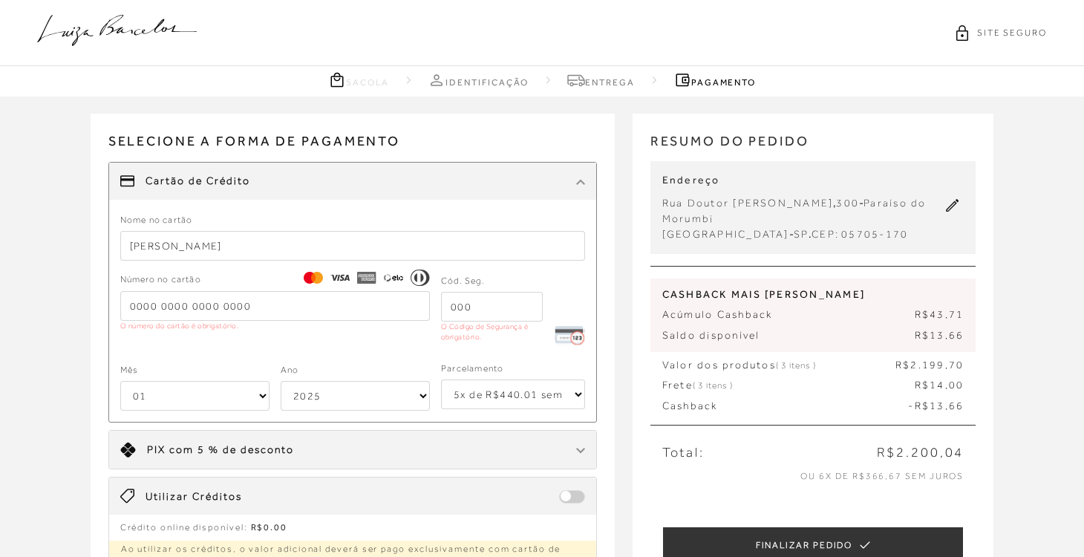
type input "PRISCILLA B PAULA"
click at [143, 304] on input "tel" at bounding box center [275, 306] width 310 height 30
type input "4732 7000 3584 6965"
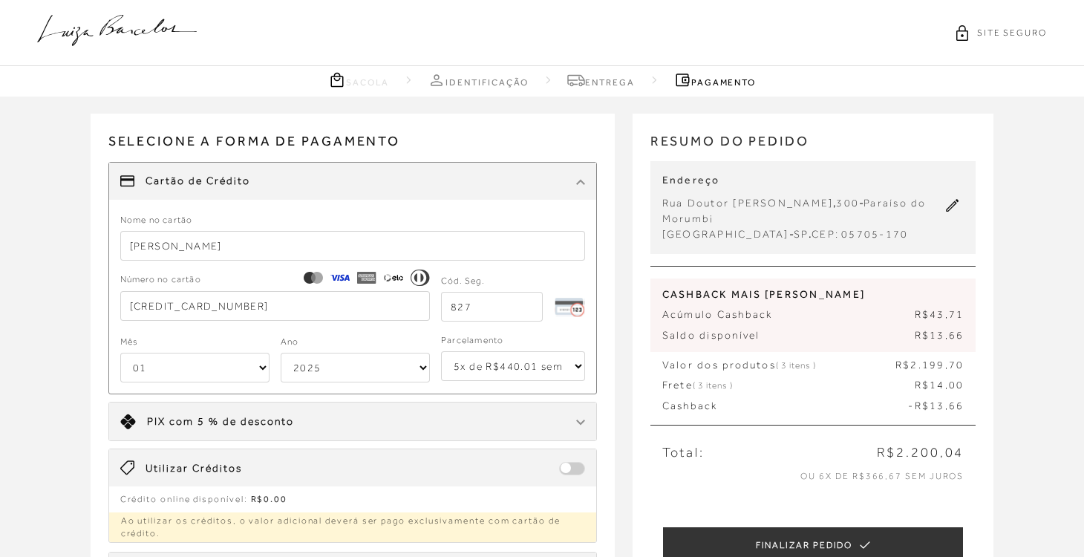
type input "827"
select select "12"
select select "2030"
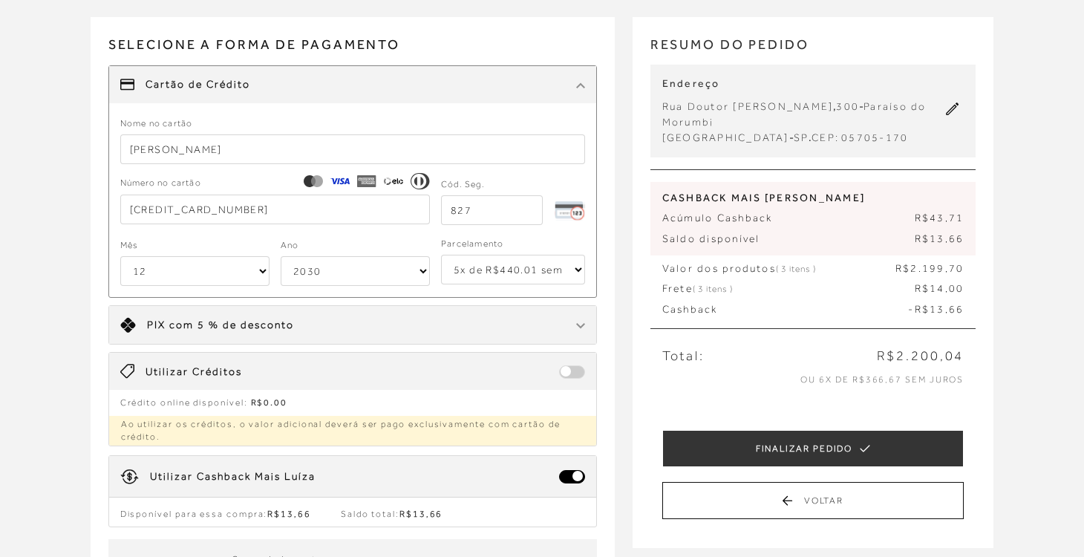
scroll to position [244, 0]
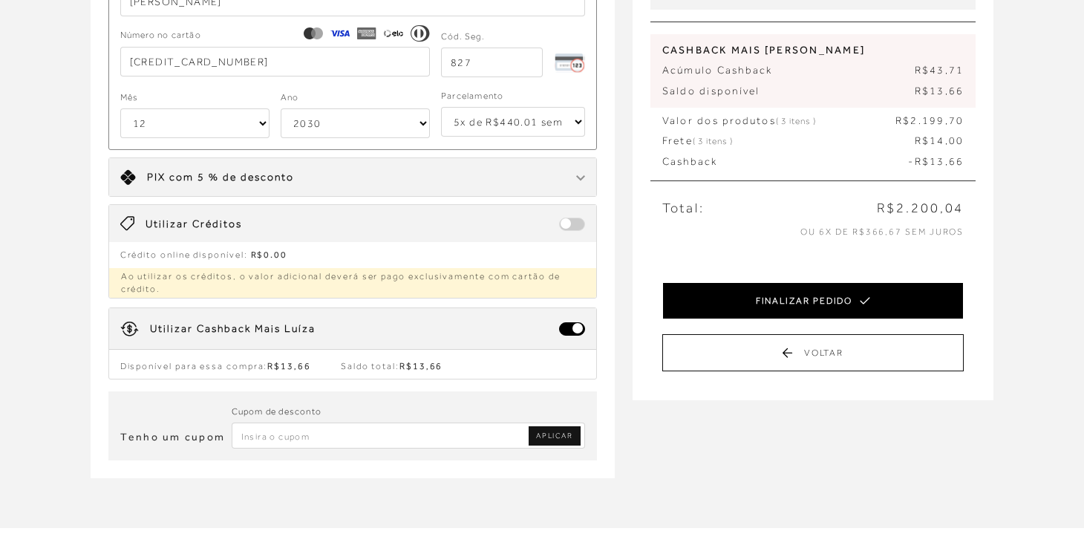
click at [802, 298] on button "FINALIZAR PEDIDO" at bounding box center [813, 300] width 302 height 37
select select "12"
select select "2030"
select select "5"
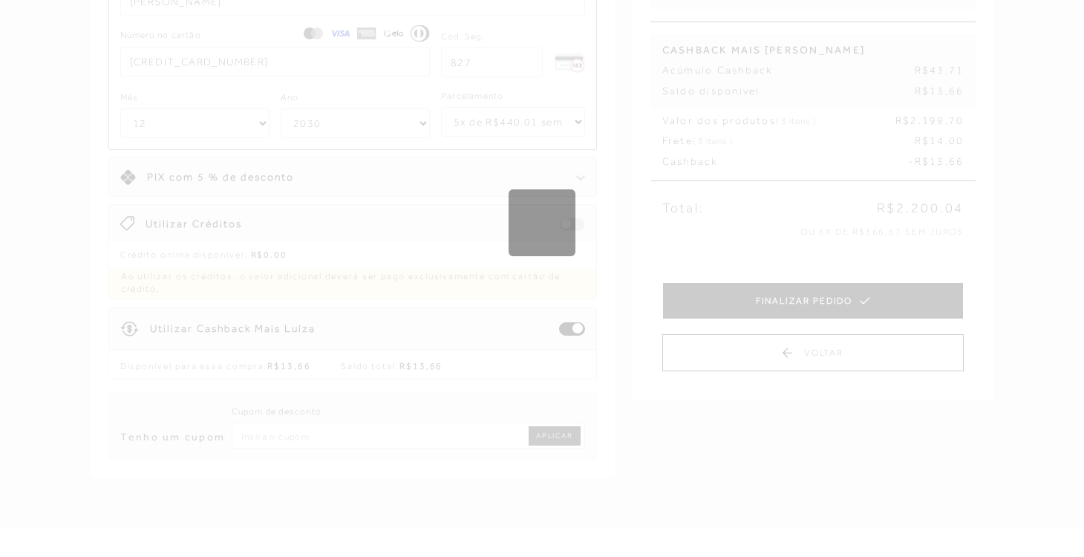
scroll to position [0, 0]
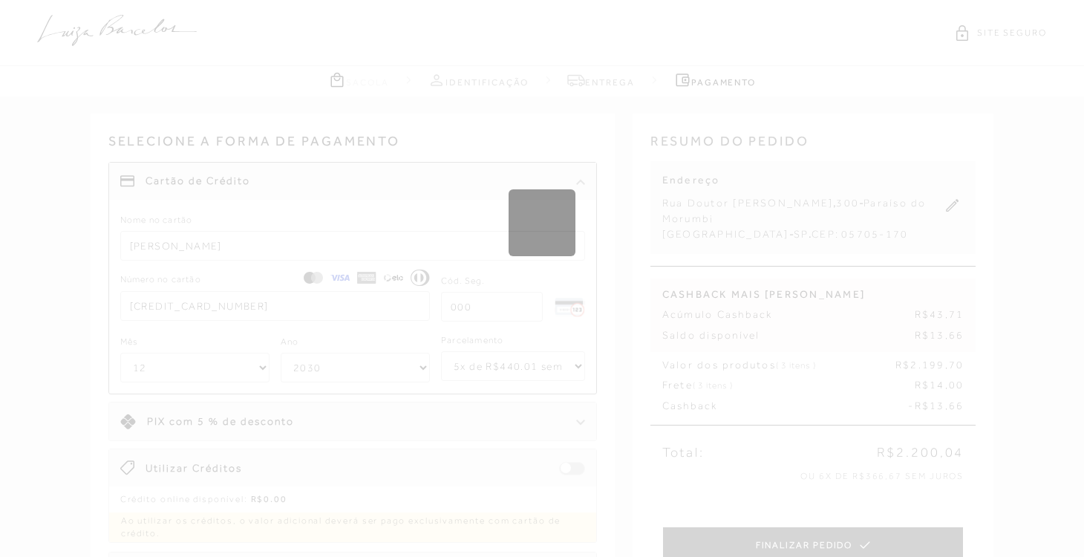
select select "1"
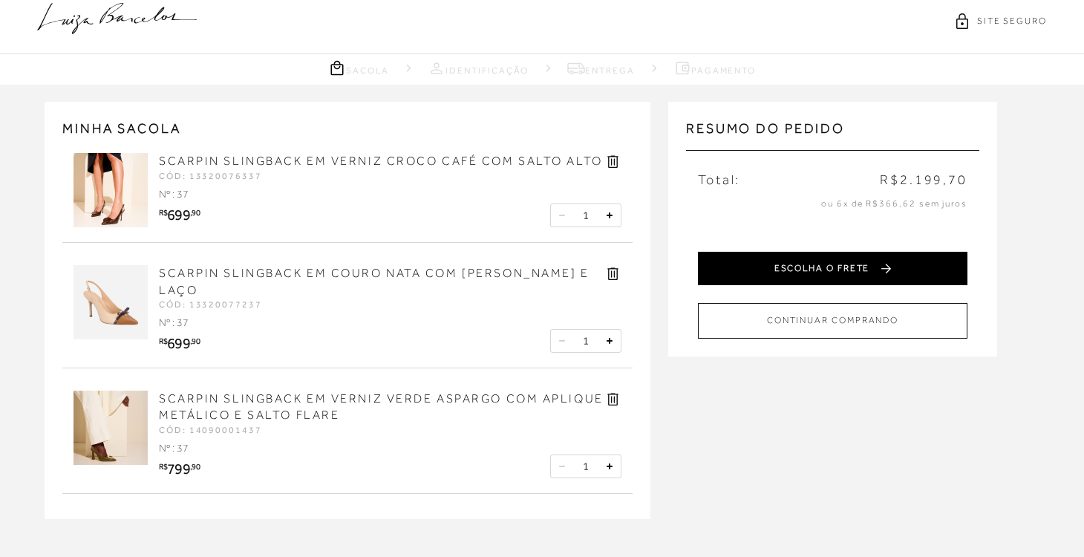
click at [822, 267] on button "ESCOLHA O FRETE" at bounding box center [832, 268] width 269 height 33
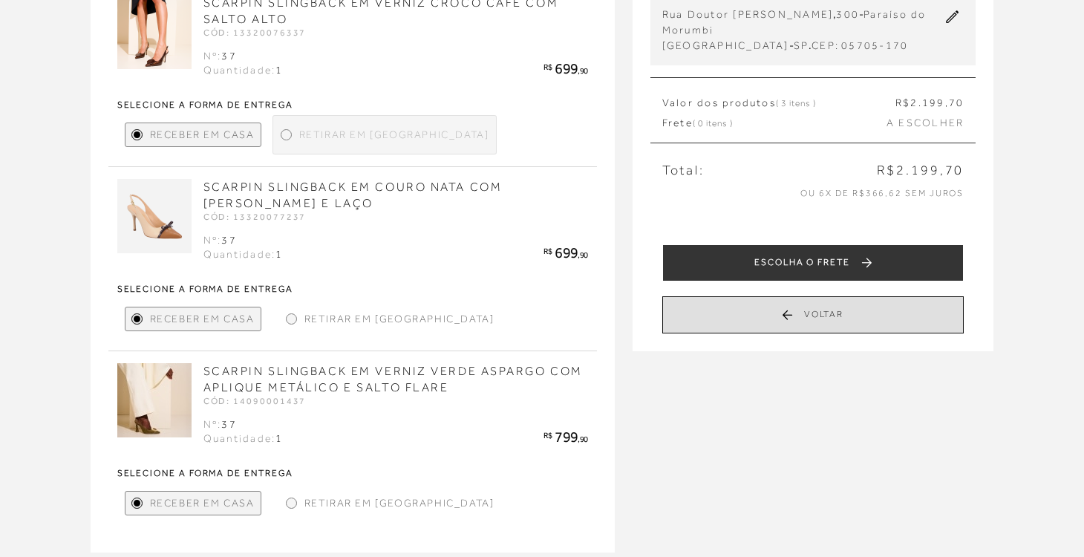
scroll to position [186, 0]
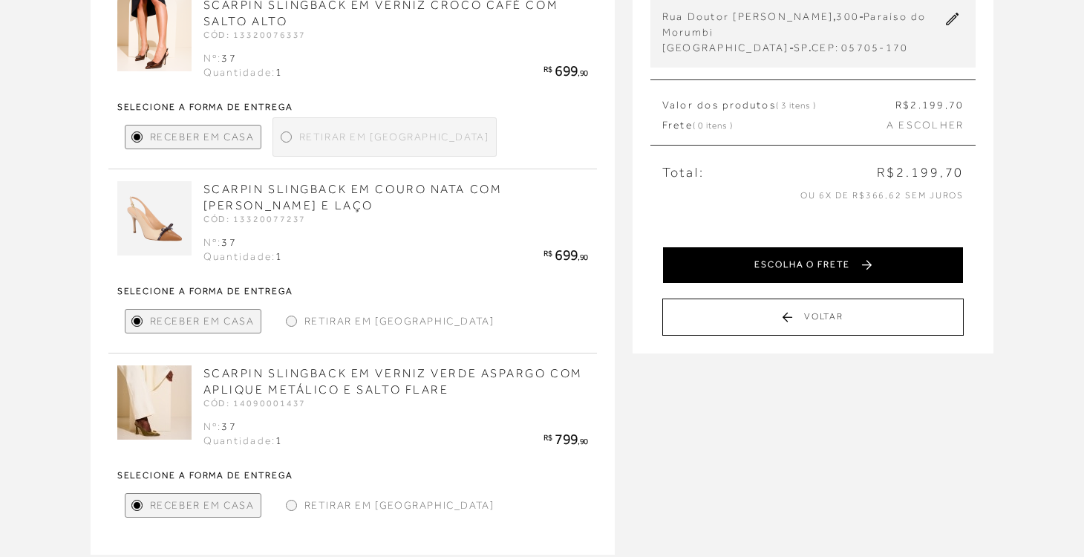
click at [807, 264] on button "ESCOLHA O FRETE" at bounding box center [813, 264] width 302 height 37
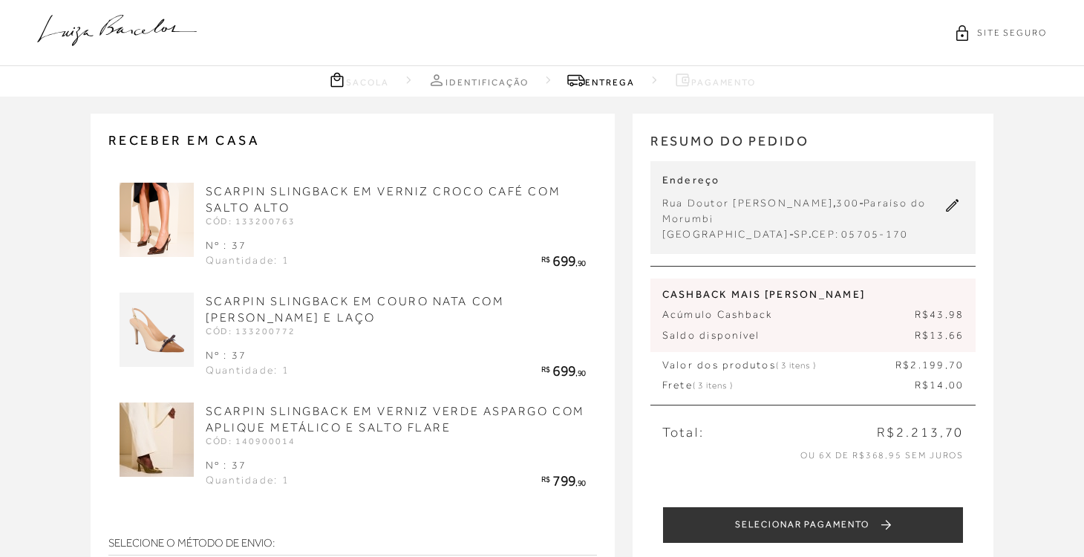
scroll to position [0, 0]
